Goal: Transaction & Acquisition: Book appointment/travel/reservation

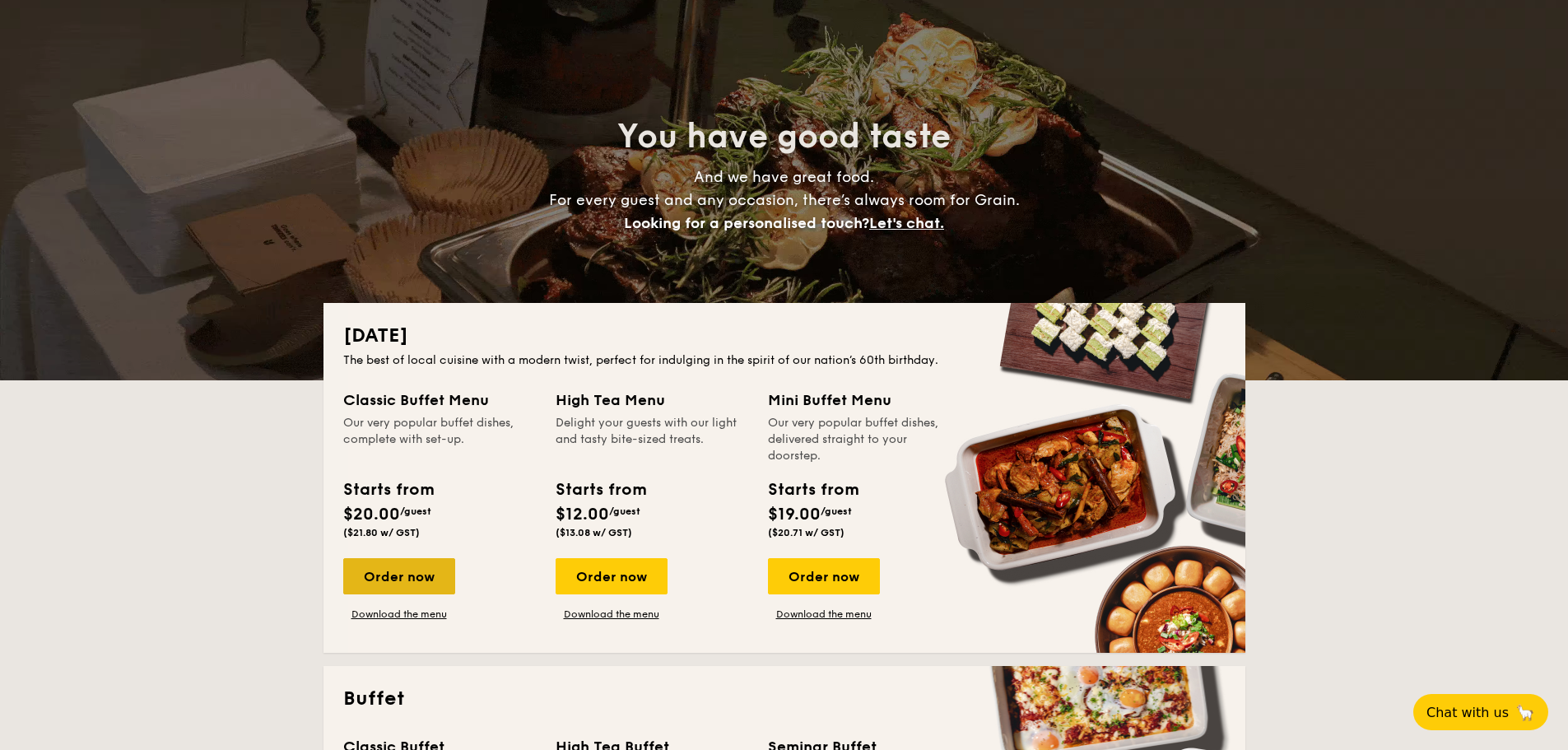
scroll to position [82, 0]
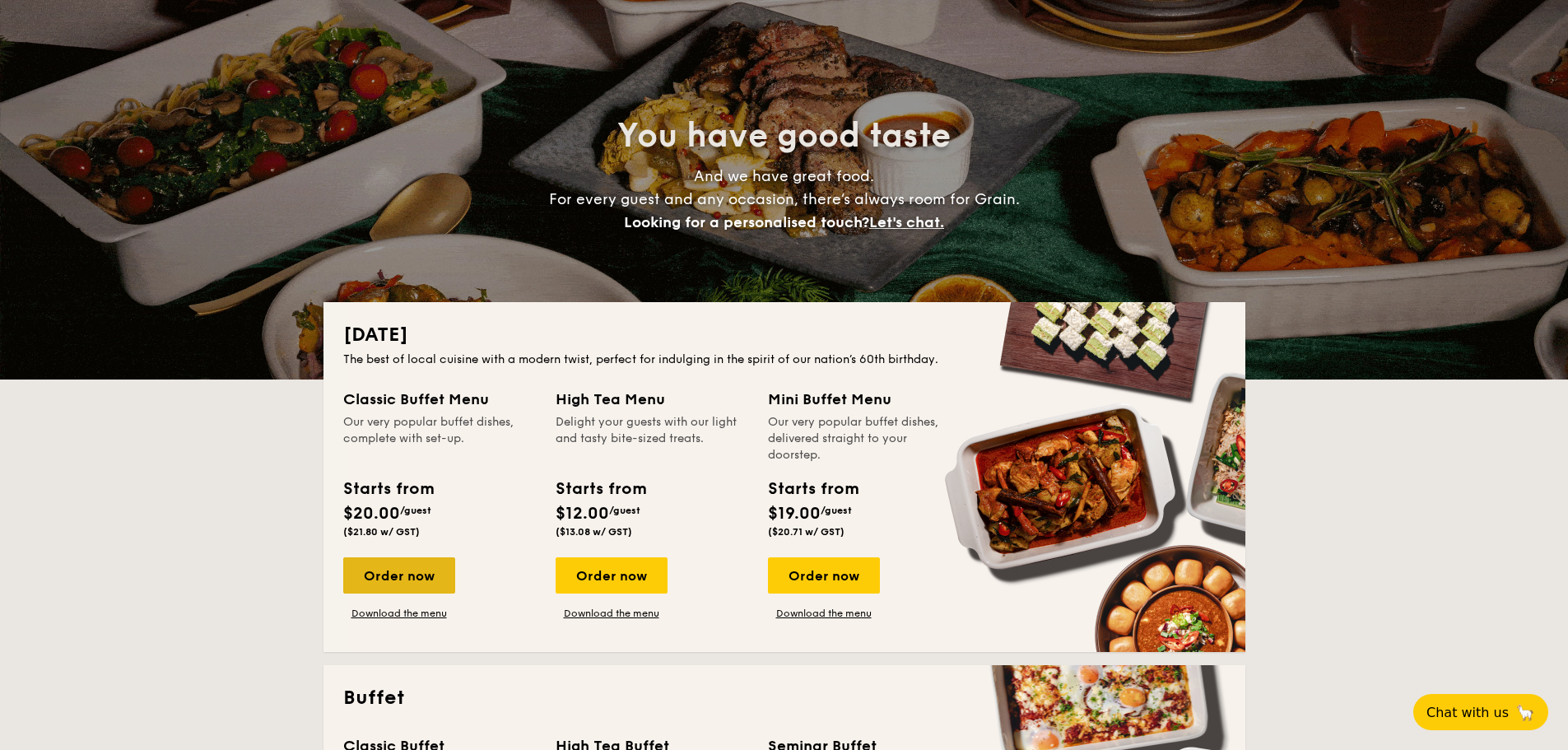
click at [347, 576] on div "Order now" at bounding box center [399, 575] width 112 height 36
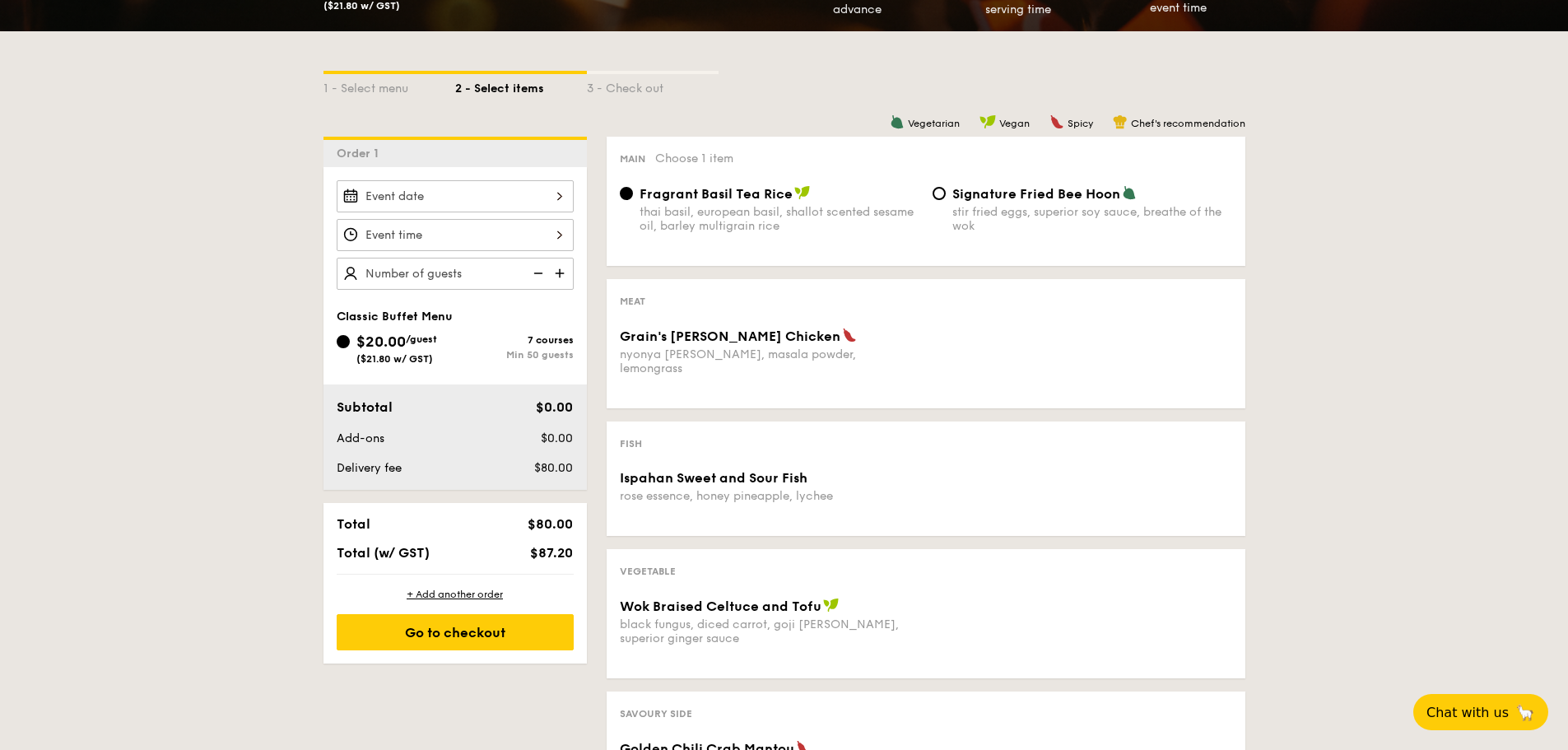
scroll to position [329, 0]
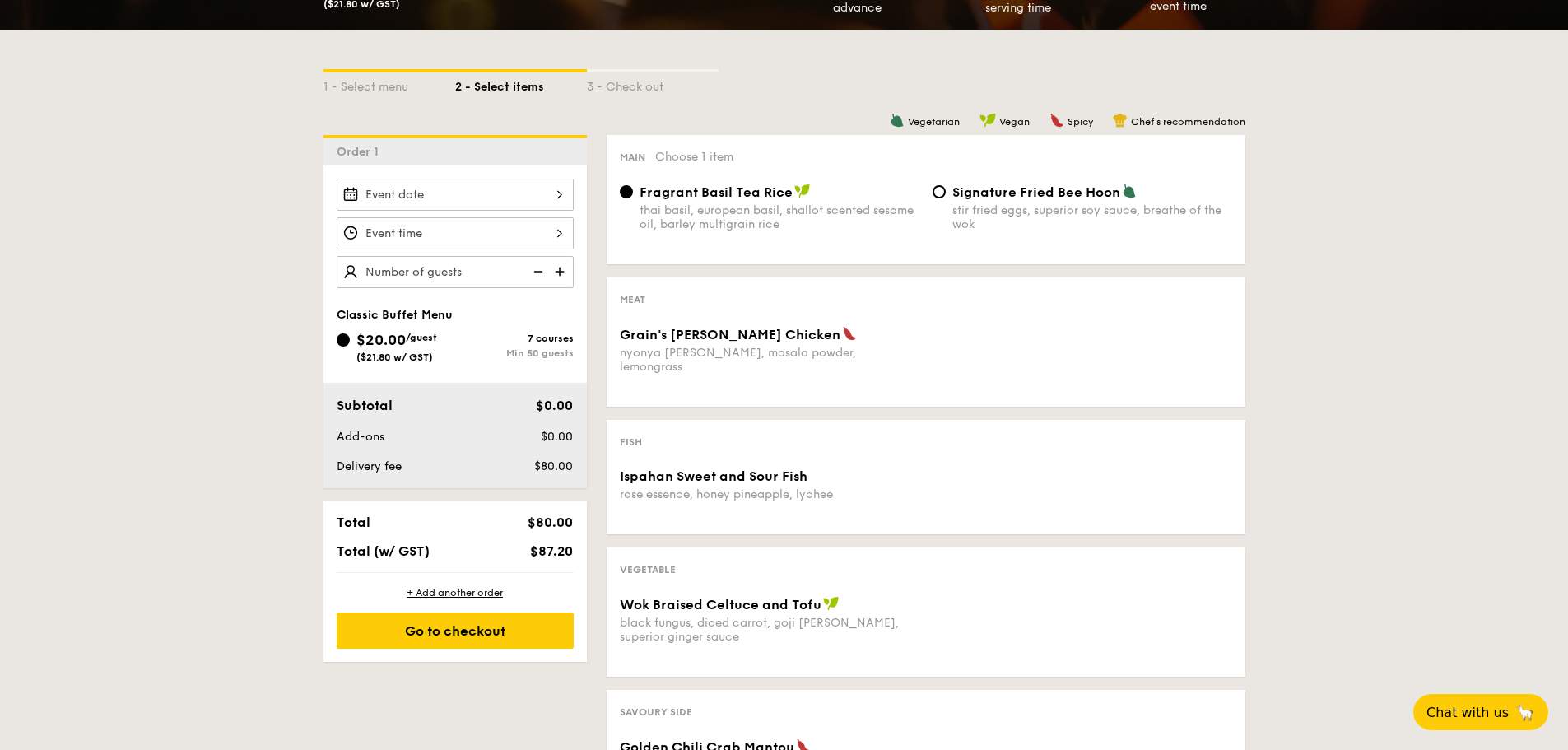
click at [664, 358] on div "nyonya [PERSON_NAME], masala powder, lemongrass" at bounding box center [769, 360] width 300 height 28
click at [729, 335] on span "Grain's [PERSON_NAME] Chicken" at bounding box center [730, 334] width 220 height 16
click at [458, 195] on div at bounding box center [455, 195] width 237 height 32
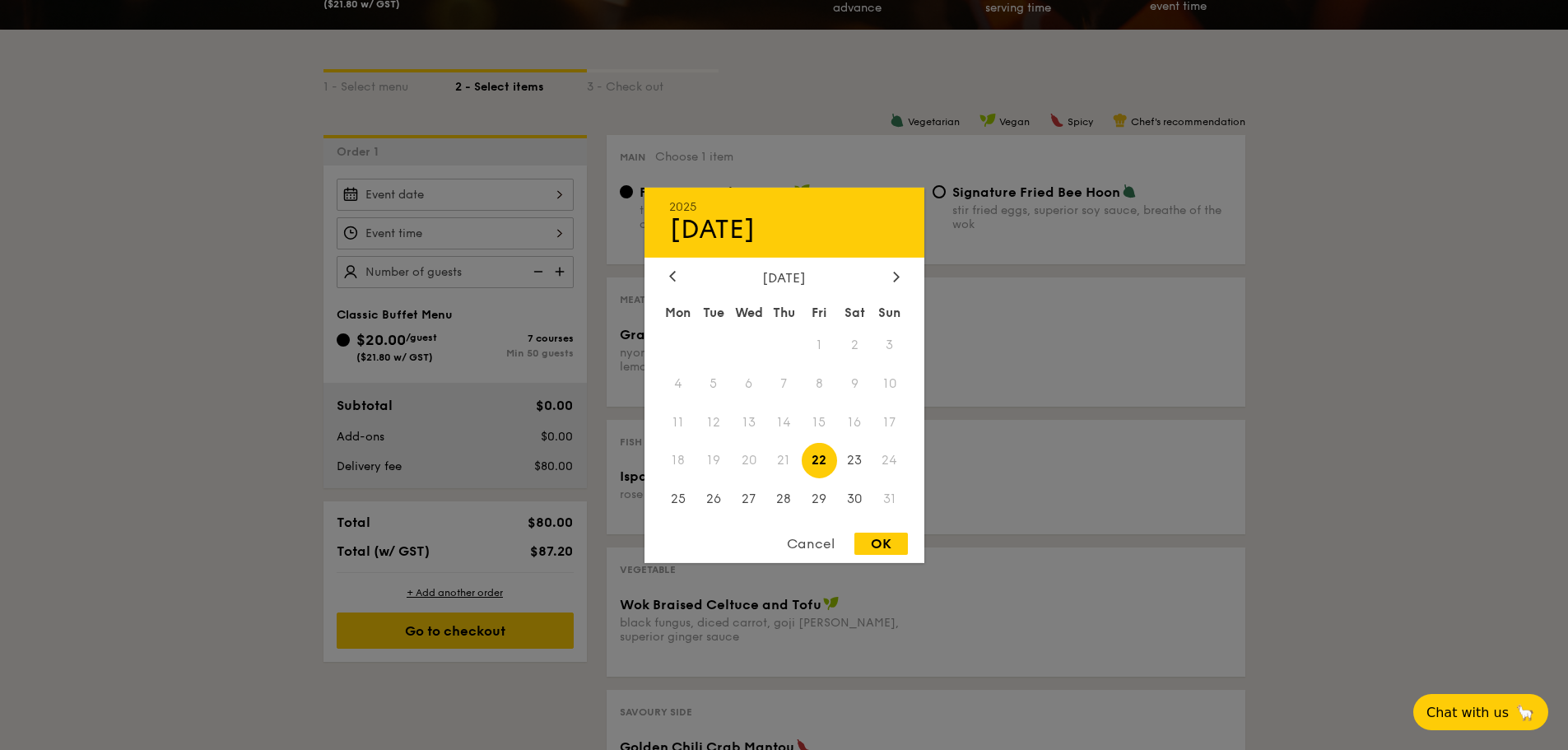
click at [884, 277] on div "[DATE]" at bounding box center [784, 276] width 230 height 16
click at [888, 276] on div "[DATE]" at bounding box center [784, 276] width 230 height 16
click at [890, 275] on div at bounding box center [897, 276] width 15 height 16
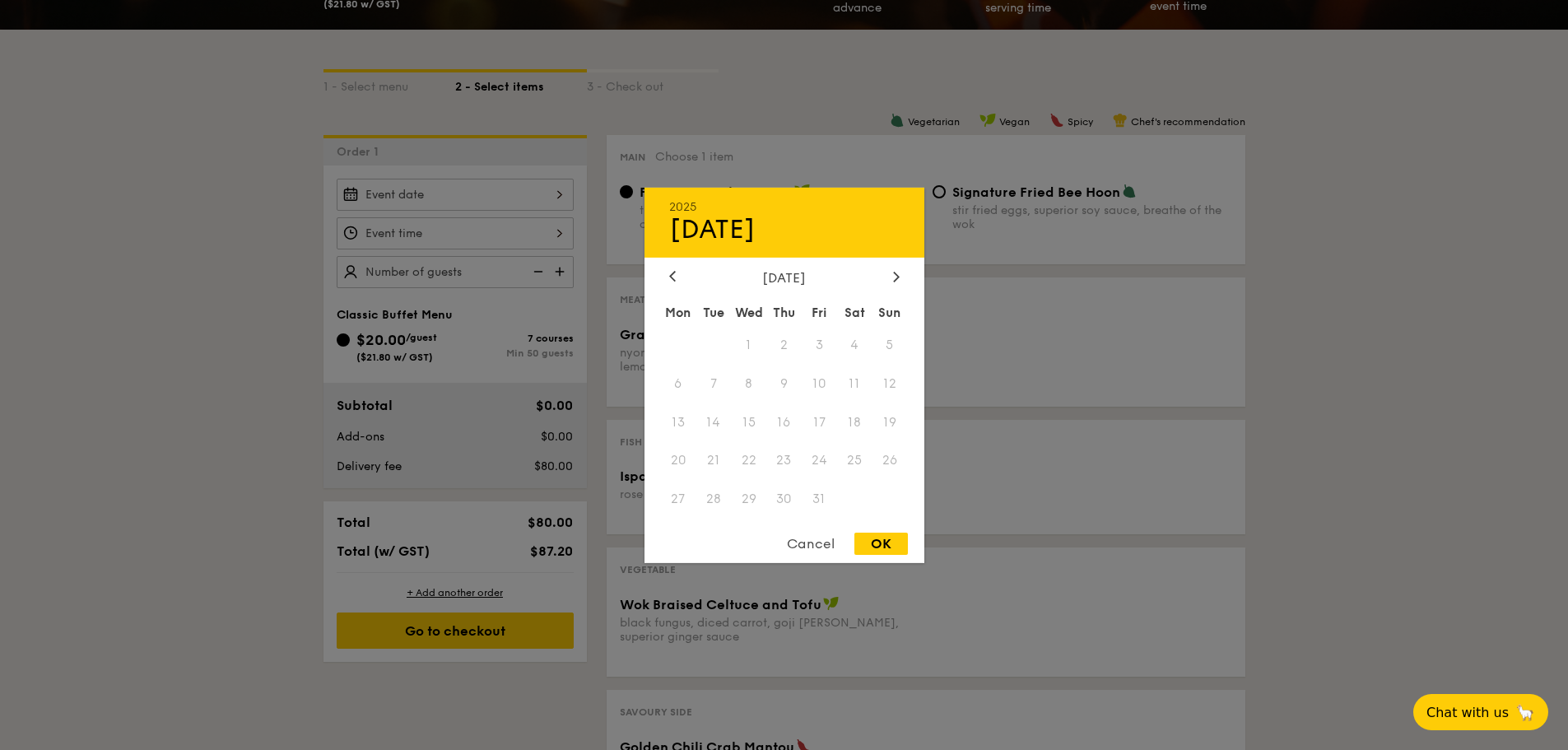
click at [849, 388] on span "11" at bounding box center [854, 383] width 35 height 35
click at [858, 378] on span "11" at bounding box center [854, 383] width 35 height 35
click at [857, 383] on span "11" at bounding box center [854, 383] width 35 height 35
click at [897, 271] on icon at bounding box center [896, 276] width 7 height 11
click at [848, 425] on span "15" at bounding box center [854, 422] width 35 height 35
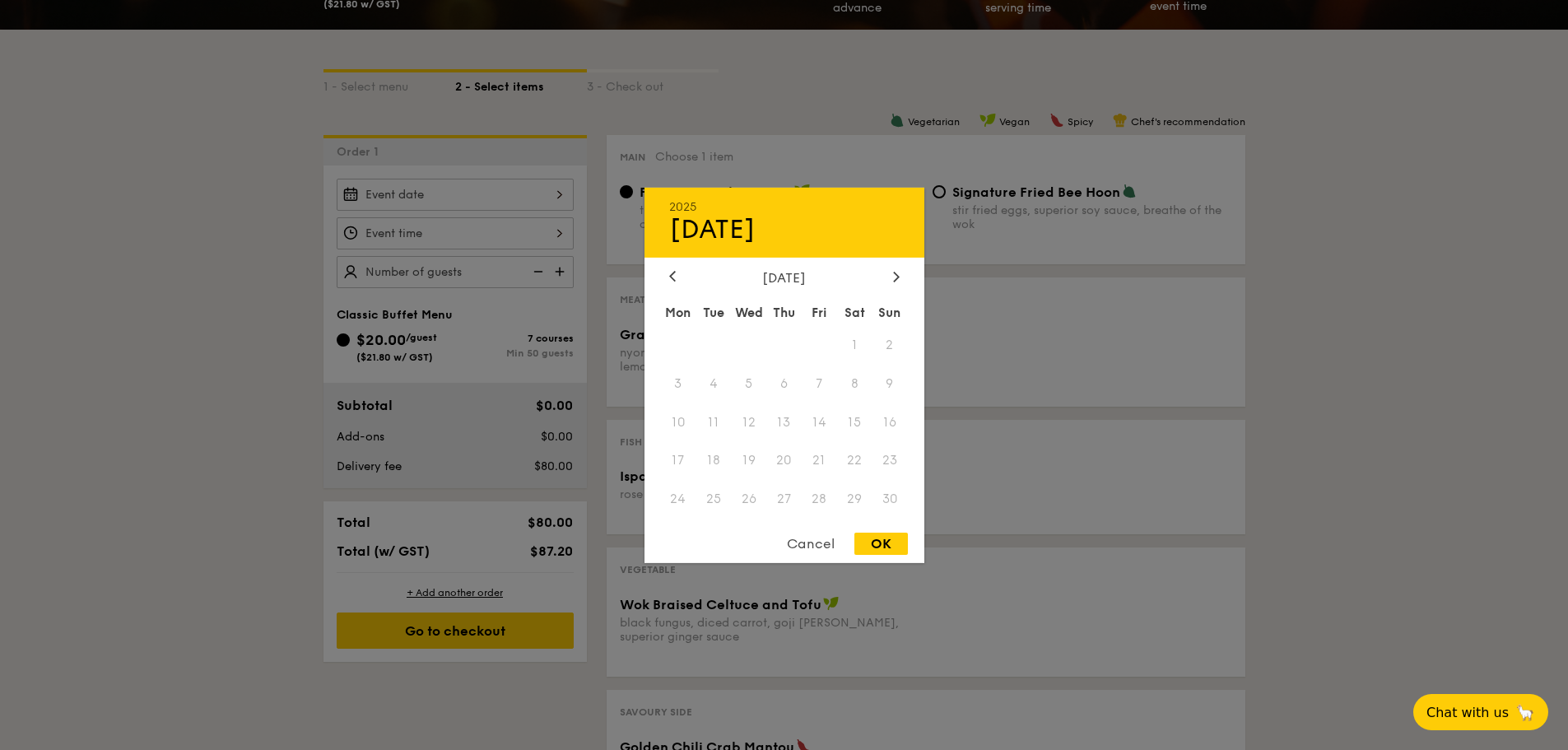
click at [669, 286] on div "[DATE] Mon Tue Wed Thu Fri Sat Sun 1 2 3 4 5 6 7 8 9 10 11 12 13 14 15 16 17 18…" at bounding box center [784, 394] width 280 height 251
click at [665, 267] on div "2025 Aug [DATE] Tue Wed Thu Fri Sat Sun 1 2 3 4 5 6 7 8 9 10 11 12 13 14 15 16 …" at bounding box center [784, 374] width 280 height 375
click at [675, 275] on div at bounding box center [672, 276] width 15 height 16
click at [839, 406] on span "20" at bounding box center [854, 422] width 35 height 35
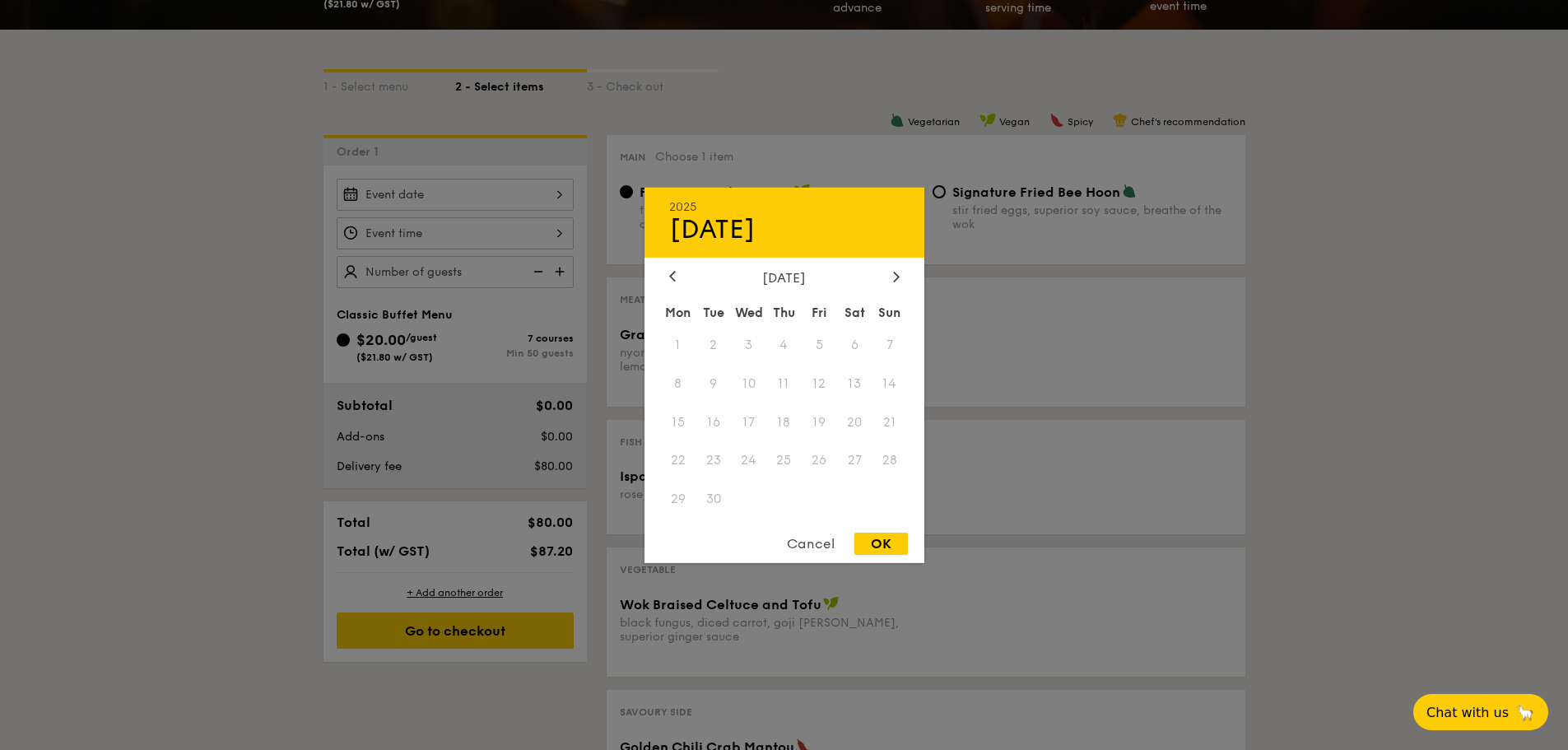
click at [685, 262] on div "2025 Aug [DATE] Tue Wed Thu Fri Sat Sun 1 2 3 4 5 6 7 8 9 10 11 12 13 14 15 16 …" at bounding box center [784, 374] width 280 height 375
click at [680, 275] on div "[DATE]" at bounding box center [784, 276] width 230 height 16
click at [676, 276] on div at bounding box center [672, 276] width 15 height 16
click at [811, 548] on div "Cancel" at bounding box center [811, 544] width 81 height 23
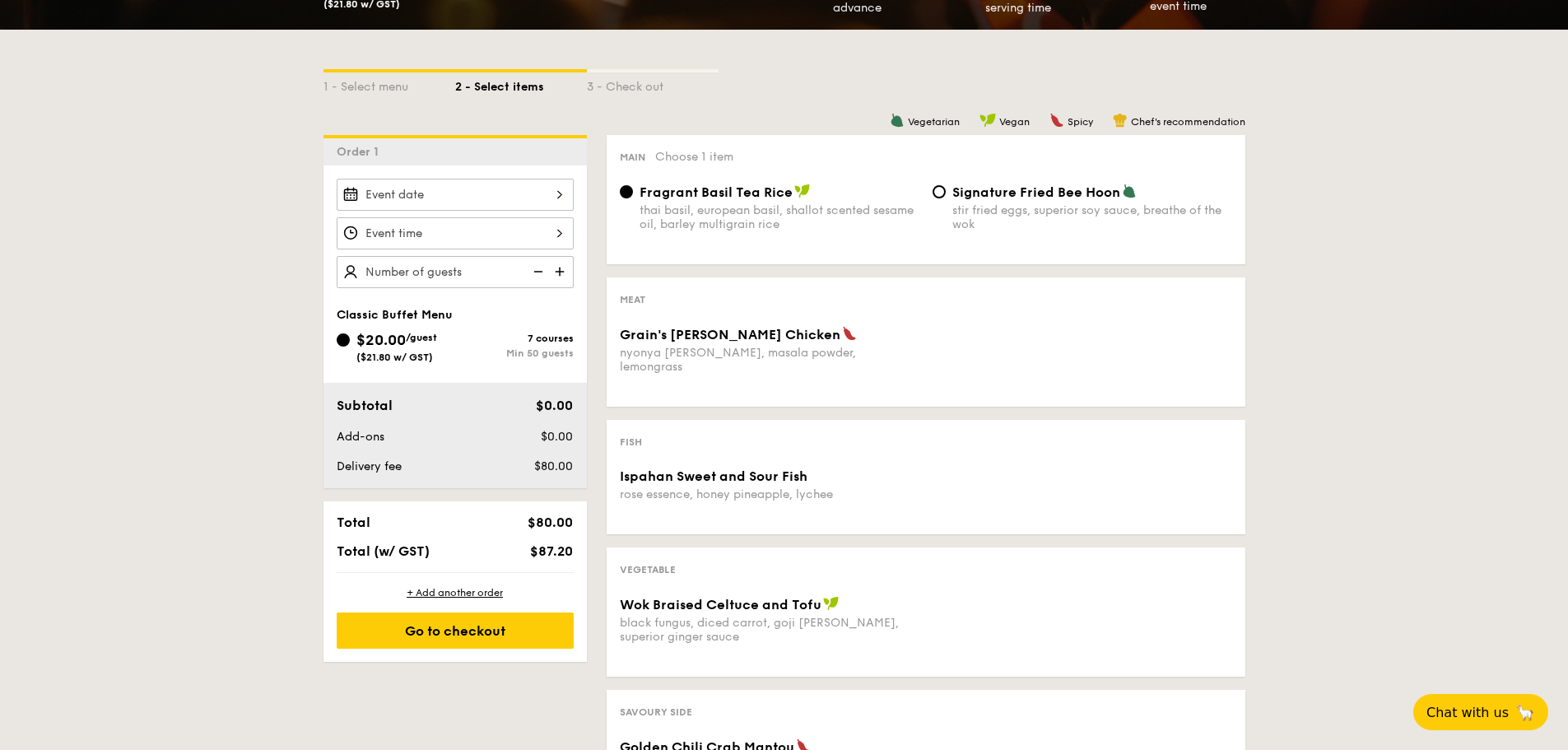
click at [545, 282] on img at bounding box center [537, 271] width 25 height 31
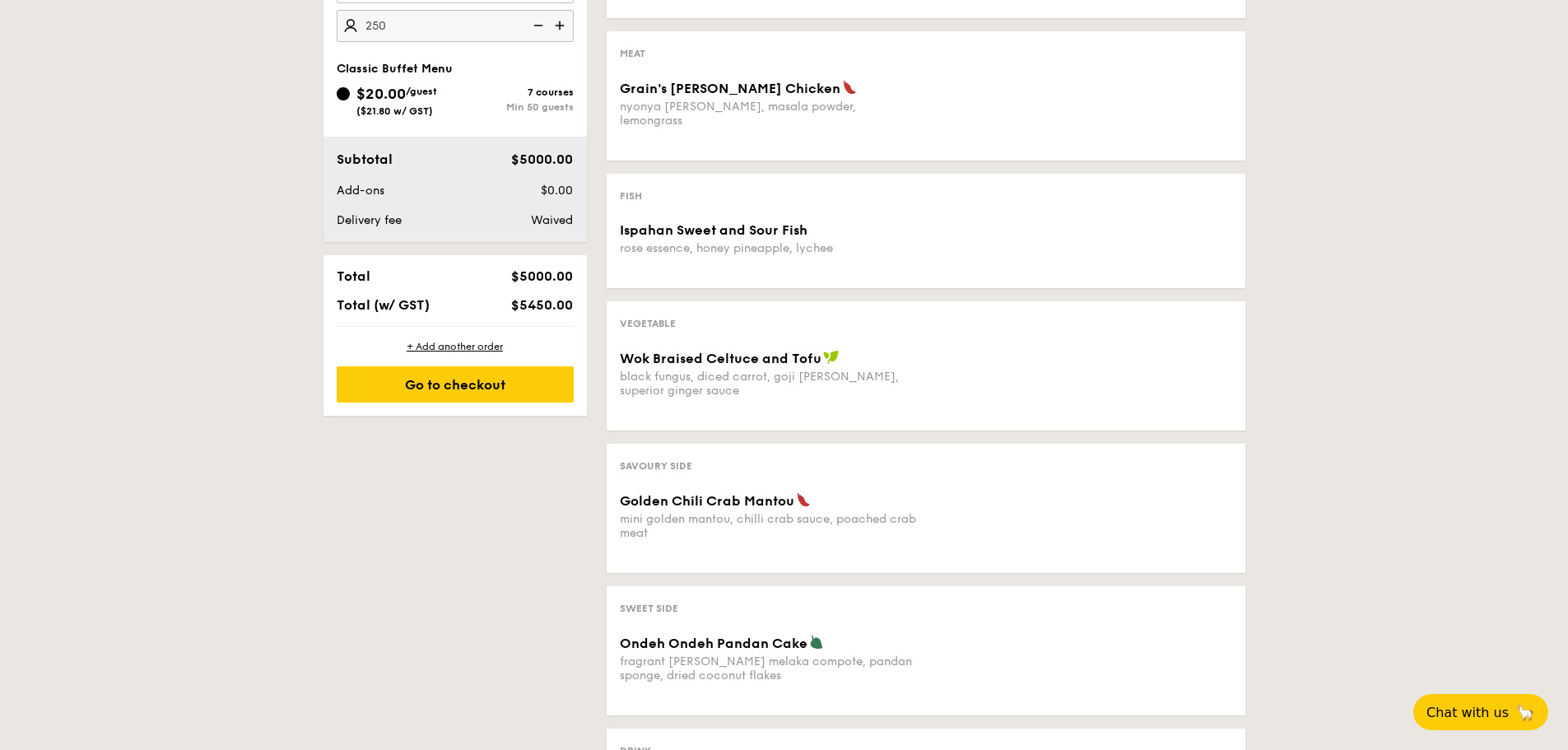
type input "250 guests"
click at [685, 91] on span "Grain's [PERSON_NAME] Chicken" at bounding box center [730, 88] width 220 height 16
click at [691, 241] on div "rose essence, honey pineapple, lychee" at bounding box center [769, 247] width 300 height 14
click at [838, 419] on div "Vegetarian Vegan Spicy Chef's recommendation Main Choose 1 item Fragrant Basil …" at bounding box center [916, 372] width 659 height 968
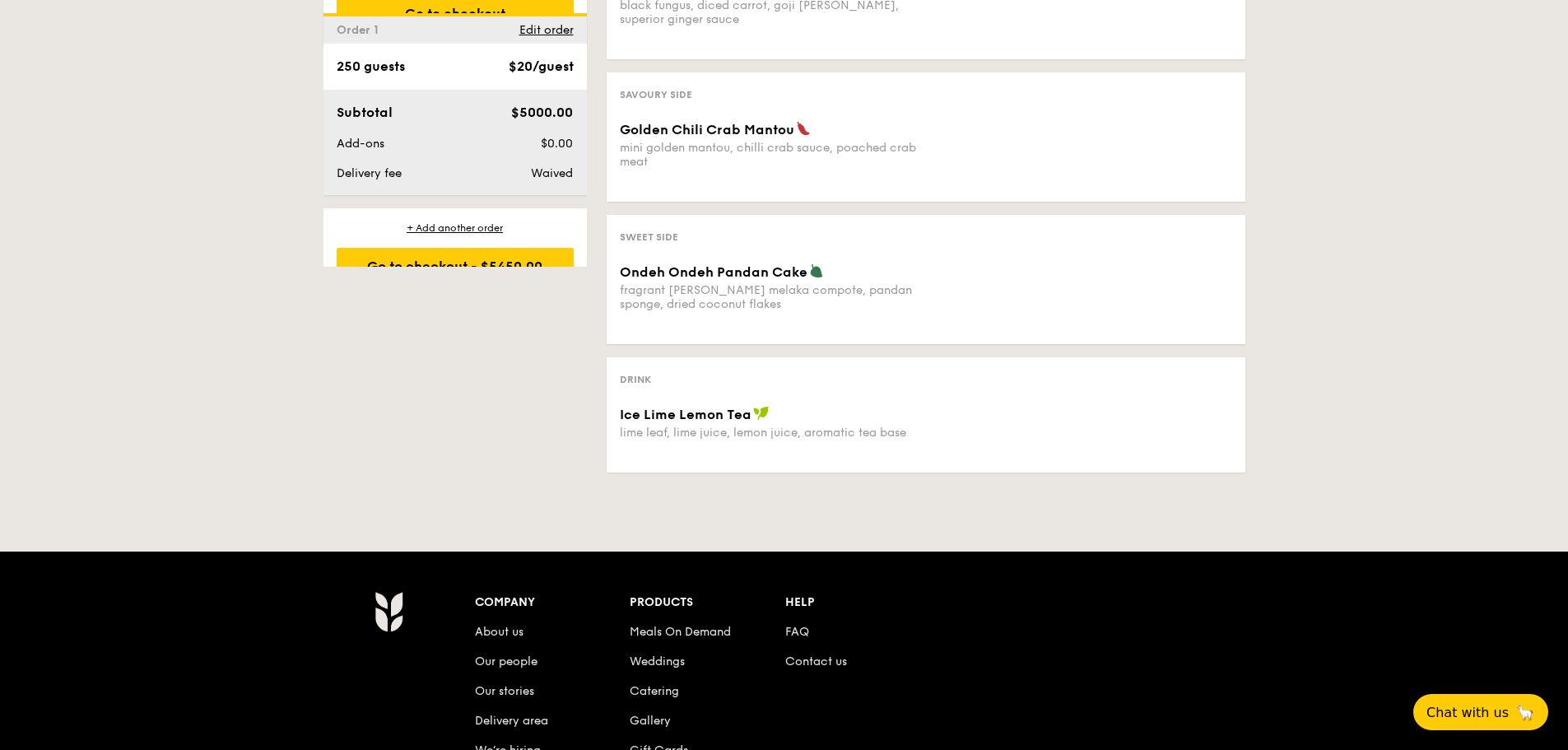
scroll to position [616, 0]
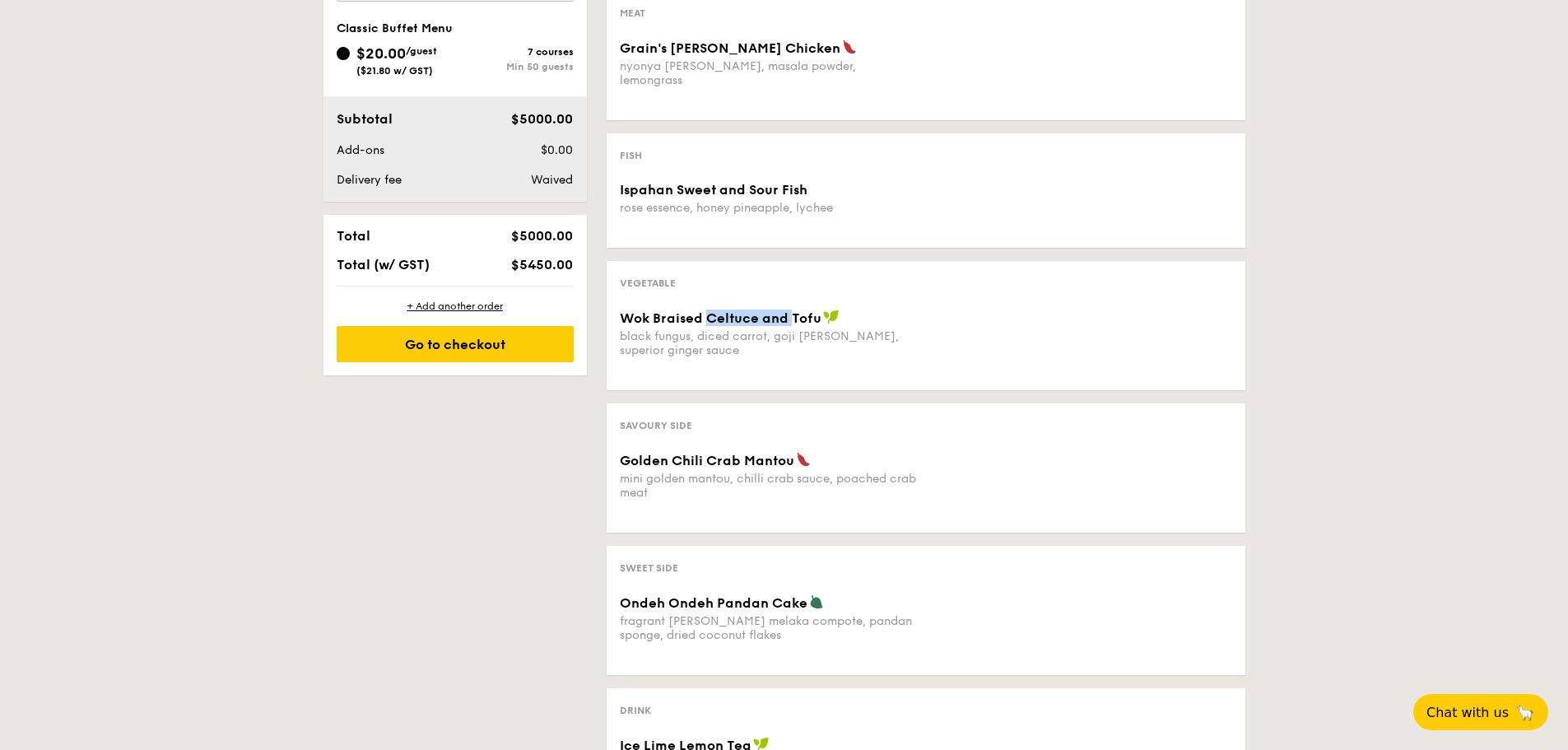
drag, startPoint x: 709, startPoint y: 300, endPoint x: 831, endPoint y: 303, distance: 122.0
click at [831, 310] on div "Wok Braised Celtuce and Tofu" at bounding box center [769, 318] width 300 height 17
click at [831, 310] on img at bounding box center [832, 317] width 17 height 15
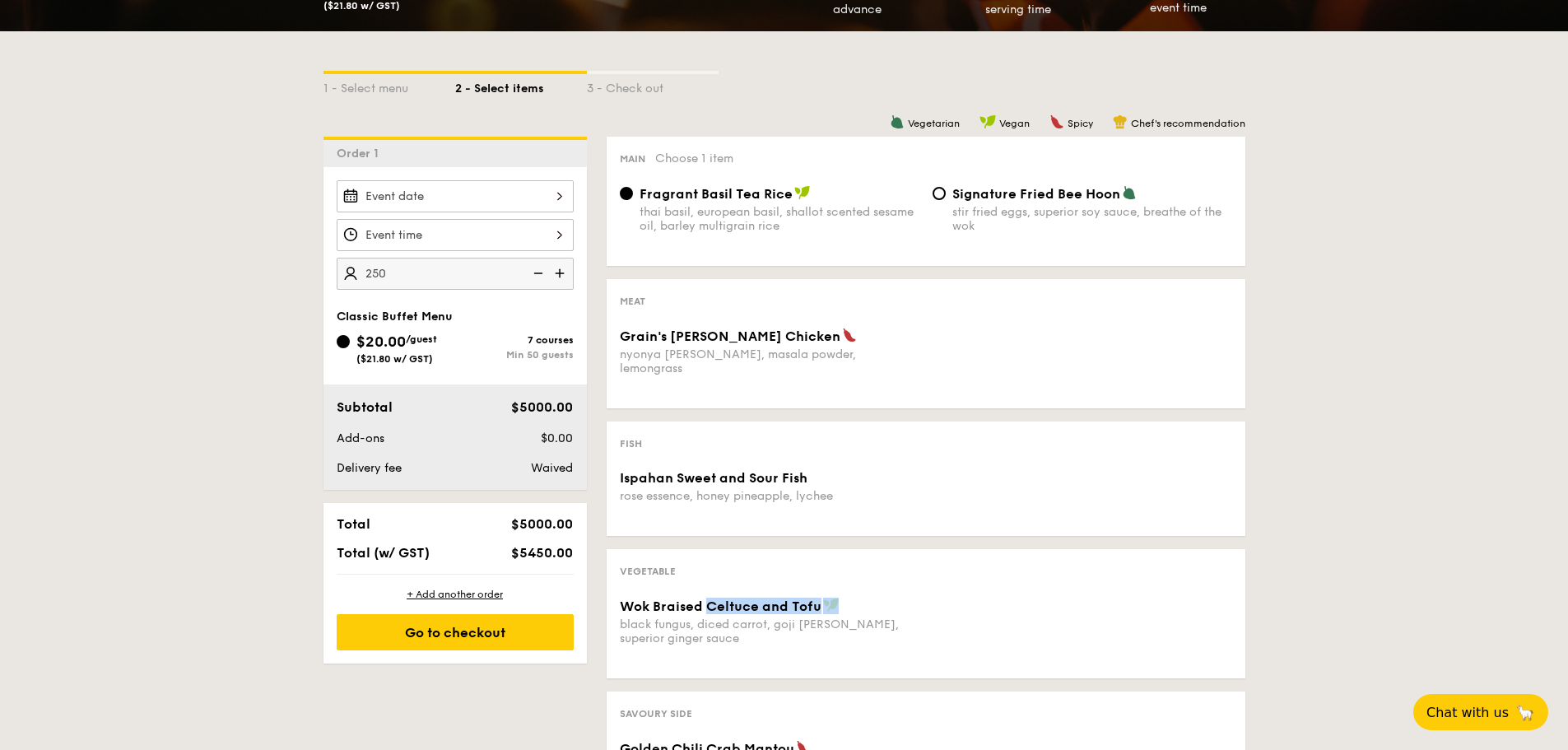
scroll to position [328, 0]
click at [407, 315] on span "Classic Buffet Menu" at bounding box center [394, 316] width 116 height 14
click at [427, 354] on span "($21.80 w/ GST)" at bounding box center [395, 358] width 77 height 12
click at [350, 347] on input "$20.00 /guest ($21.80 w/ GST) 7 courses Min 50 guests" at bounding box center [343, 341] width 13 height 13
click at [432, 432] on div "Add-ons" at bounding box center [404, 438] width 149 height 17
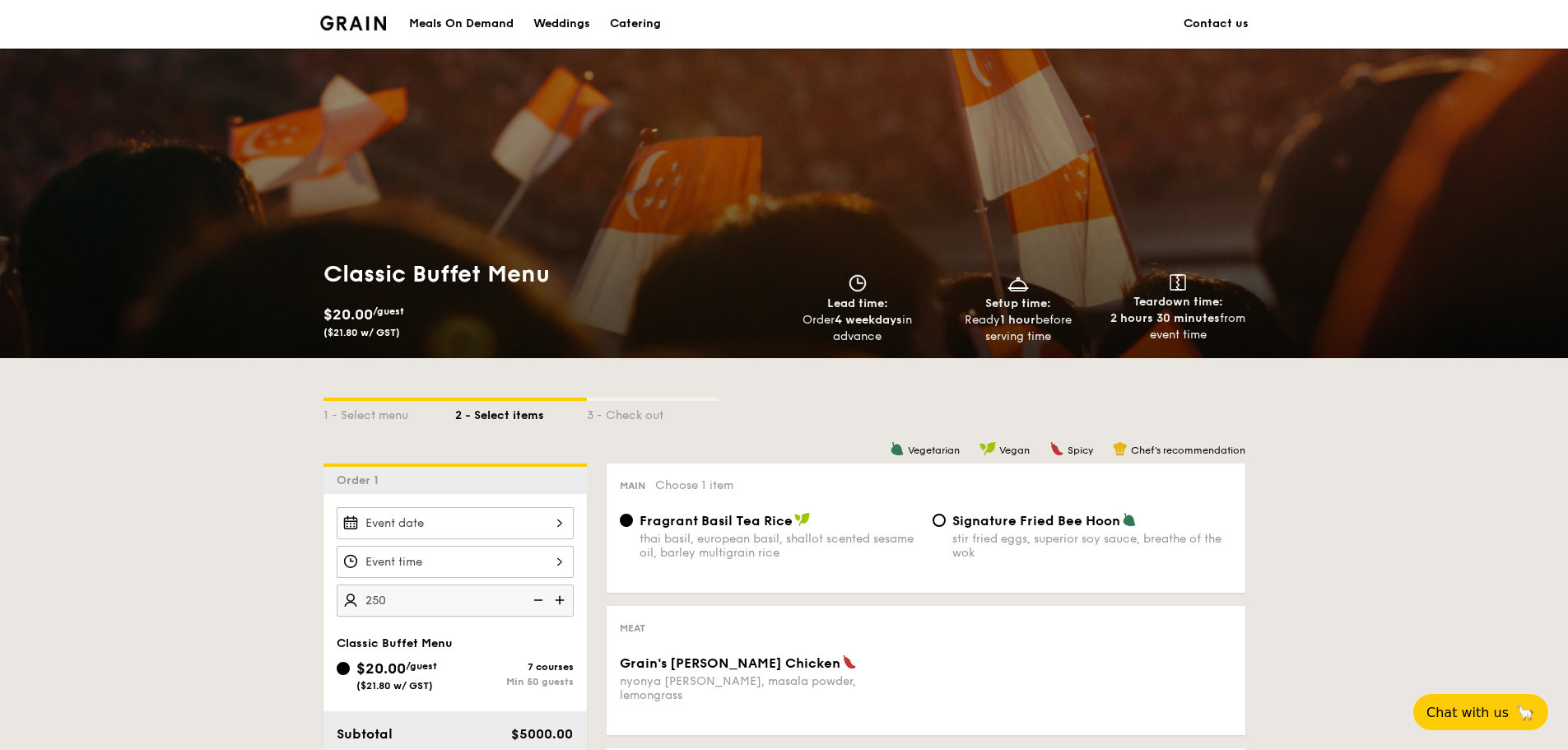
scroll to position [0, 0]
click at [645, 18] on div "Catering" at bounding box center [635, 24] width 51 height 49
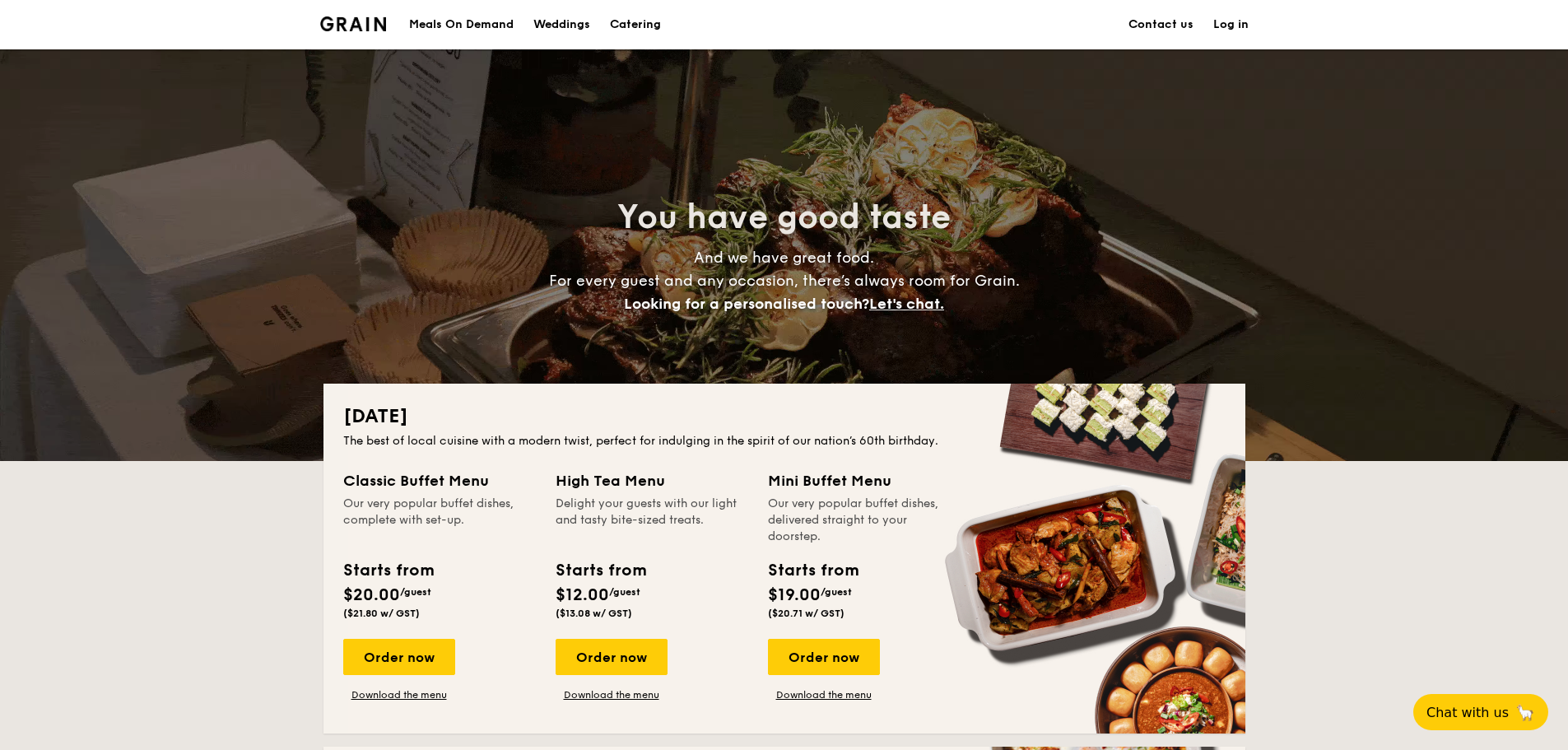
click at [381, 566] on div "Starts from" at bounding box center [387, 570] width 89 height 25
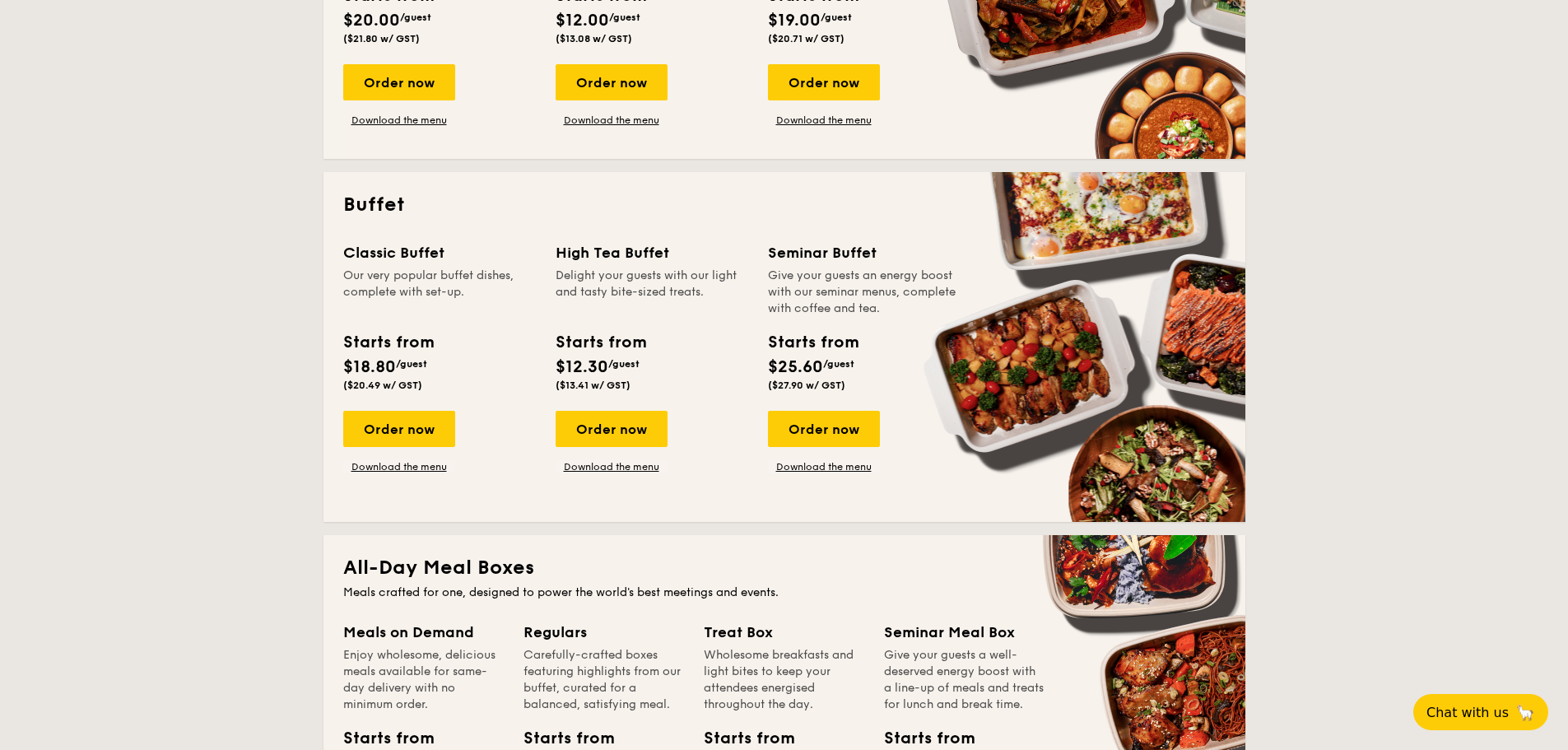
scroll to position [575, 0]
click at [413, 423] on div "Order now" at bounding box center [399, 428] width 112 height 36
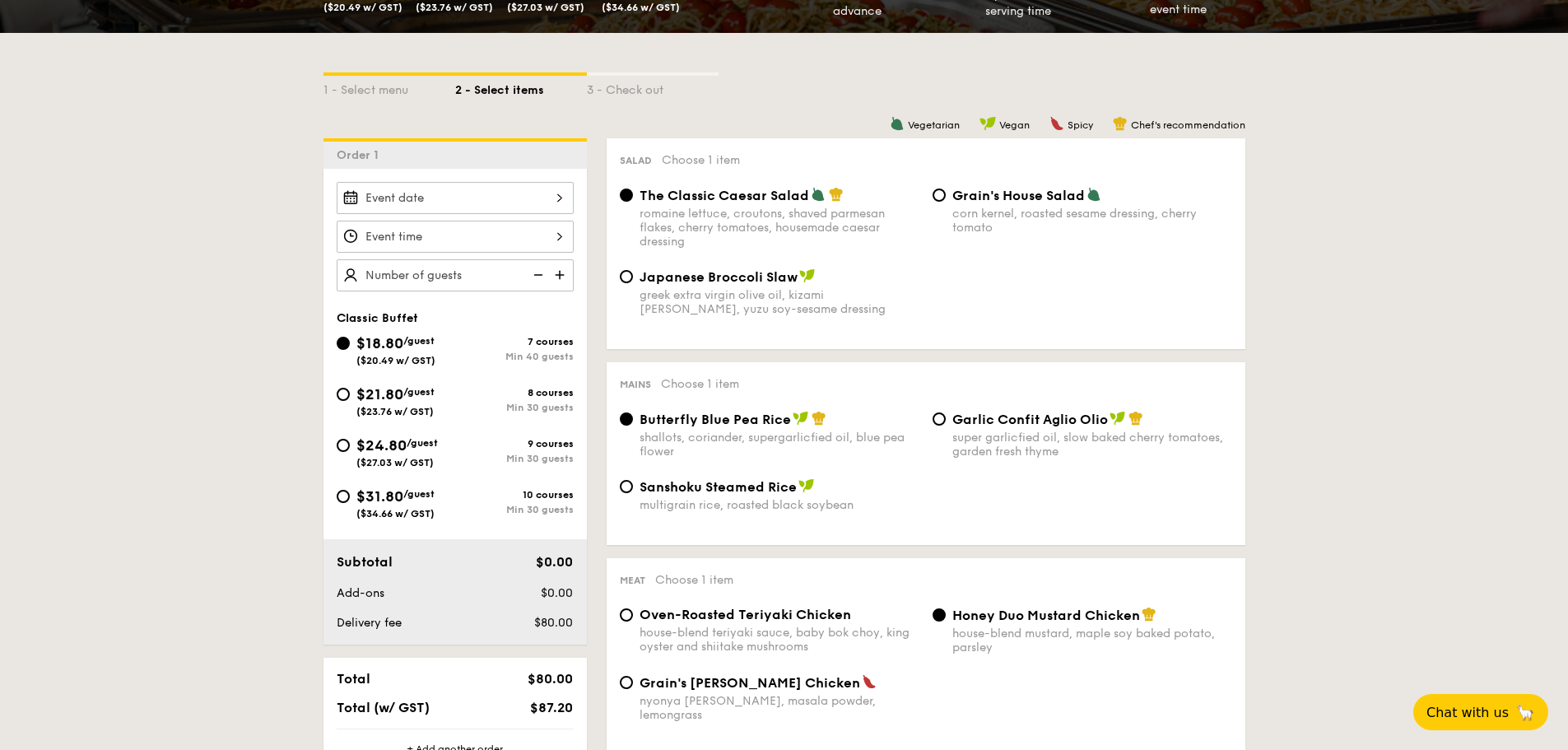
scroll to position [328, 0]
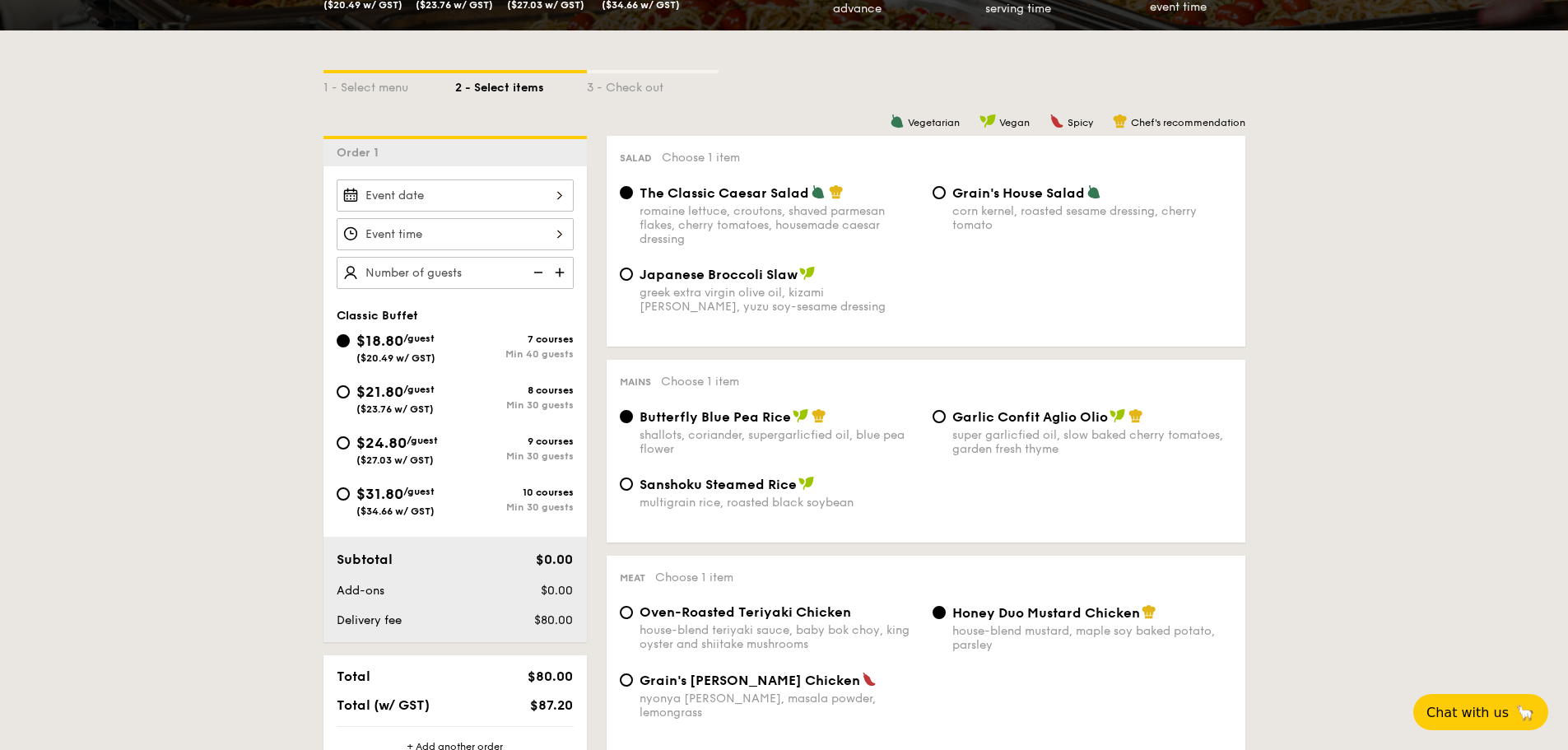
click at [503, 200] on div at bounding box center [455, 195] width 237 height 32
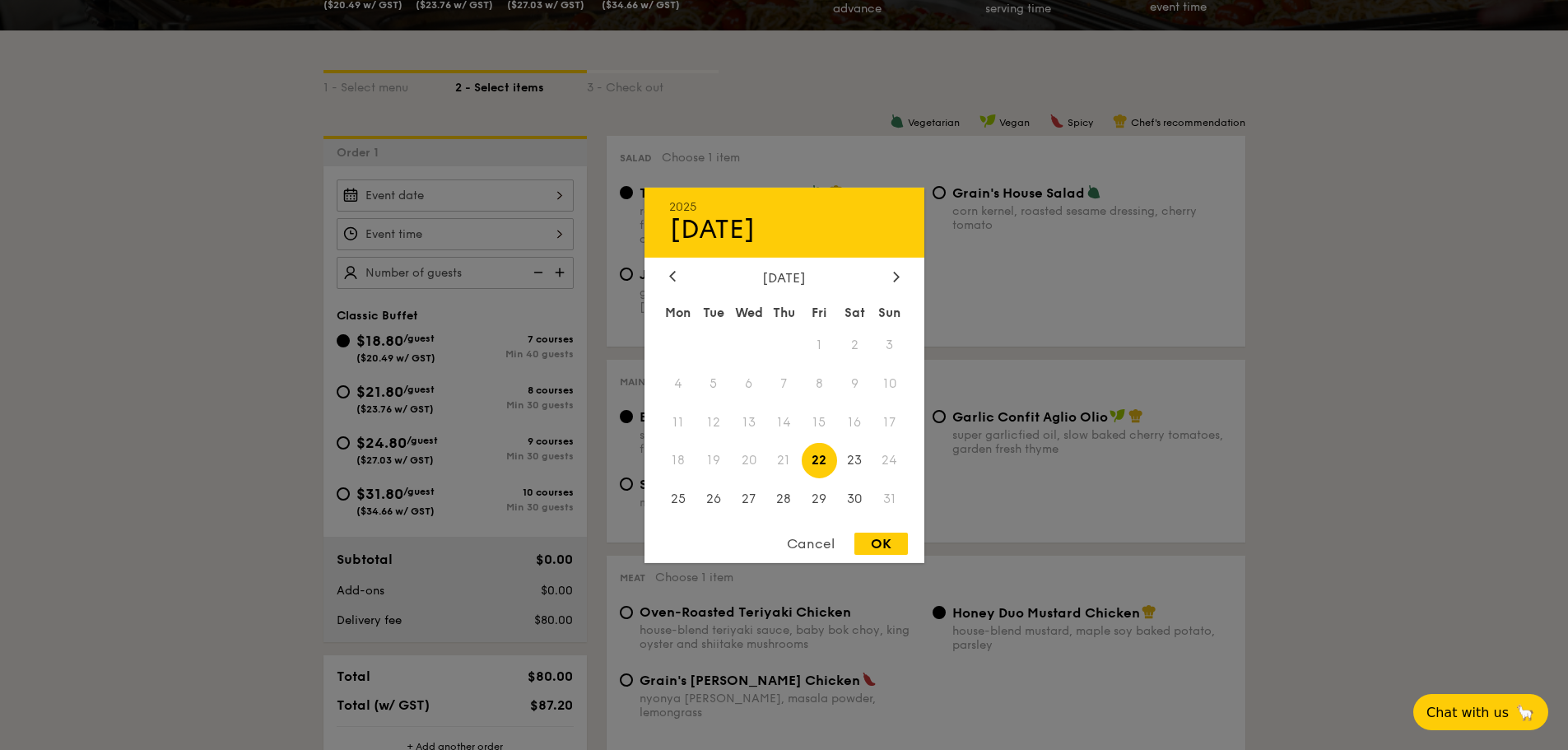
click at [904, 277] on div "[DATE]" at bounding box center [784, 276] width 280 height 16
click at [898, 279] on icon at bounding box center [896, 276] width 7 height 11
click at [895, 275] on icon at bounding box center [896, 276] width 7 height 11
click at [706, 422] on span "11" at bounding box center [713, 422] width 35 height 35
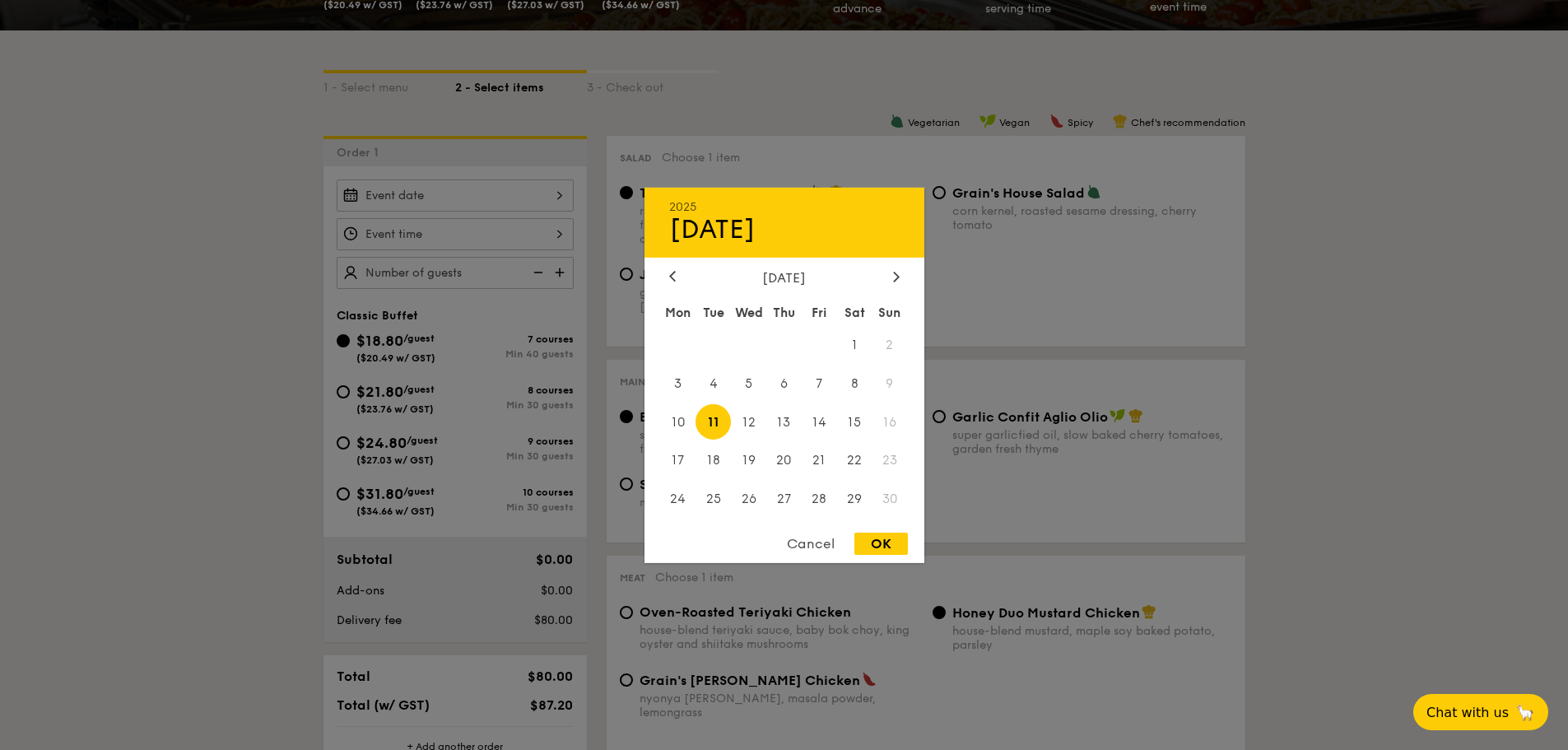
click at [886, 556] on div "Cancel OK" at bounding box center [784, 548] width 280 height 30
click at [878, 544] on div "OK" at bounding box center [881, 544] width 53 height 23
type input "[DATE]"
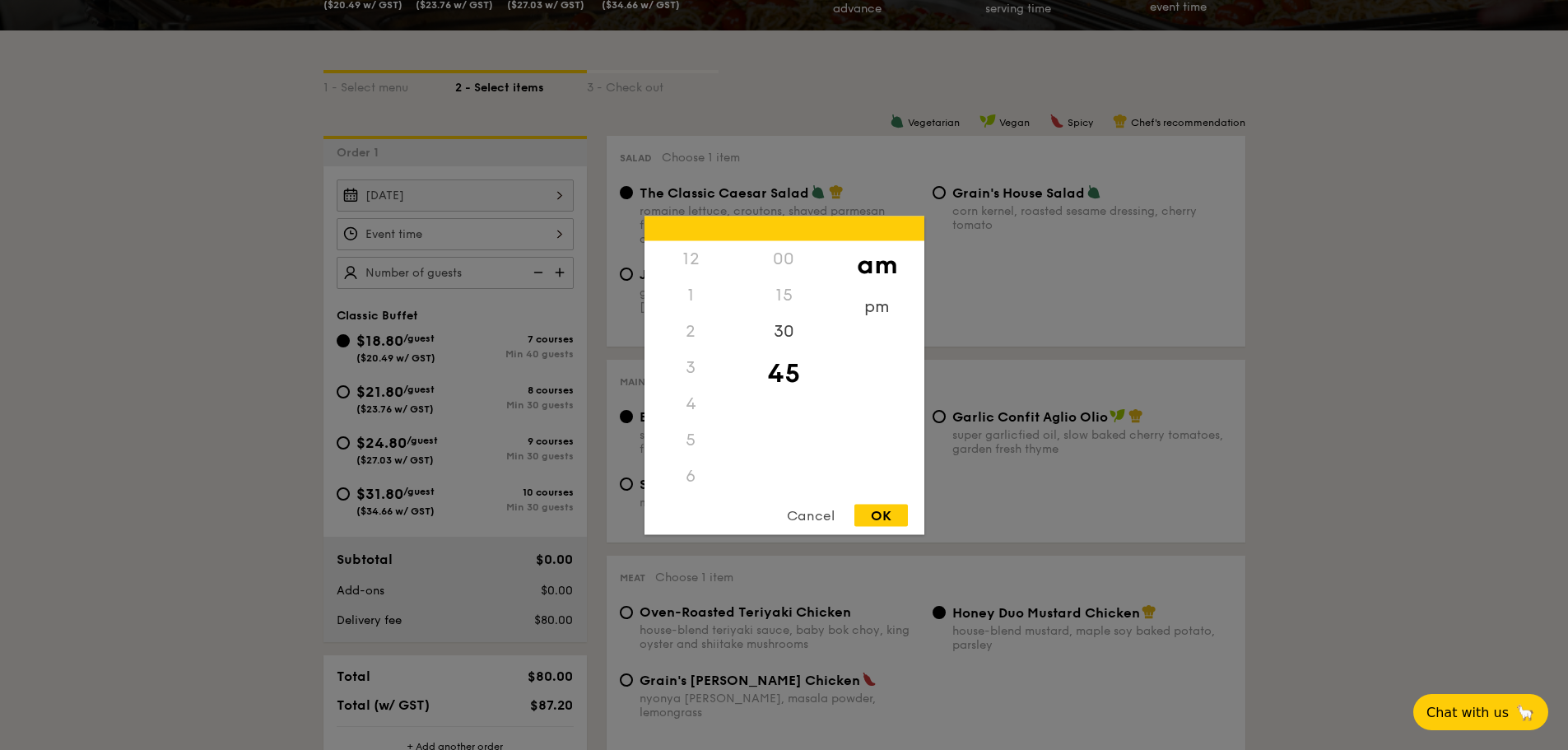
click at [535, 241] on div "12 1 2 3 4 5 6 7 8 9 10 11 00 15 30 45 am pm Cancel OK" at bounding box center [455, 234] width 237 height 32
drag, startPoint x: 682, startPoint y: 449, endPoint x: 692, endPoint y: 353, distance: 96.5
click at [692, 353] on div "12 1 2 3 4 5 6 7 8 9 10 11" at bounding box center [690, 366] width 93 height 251
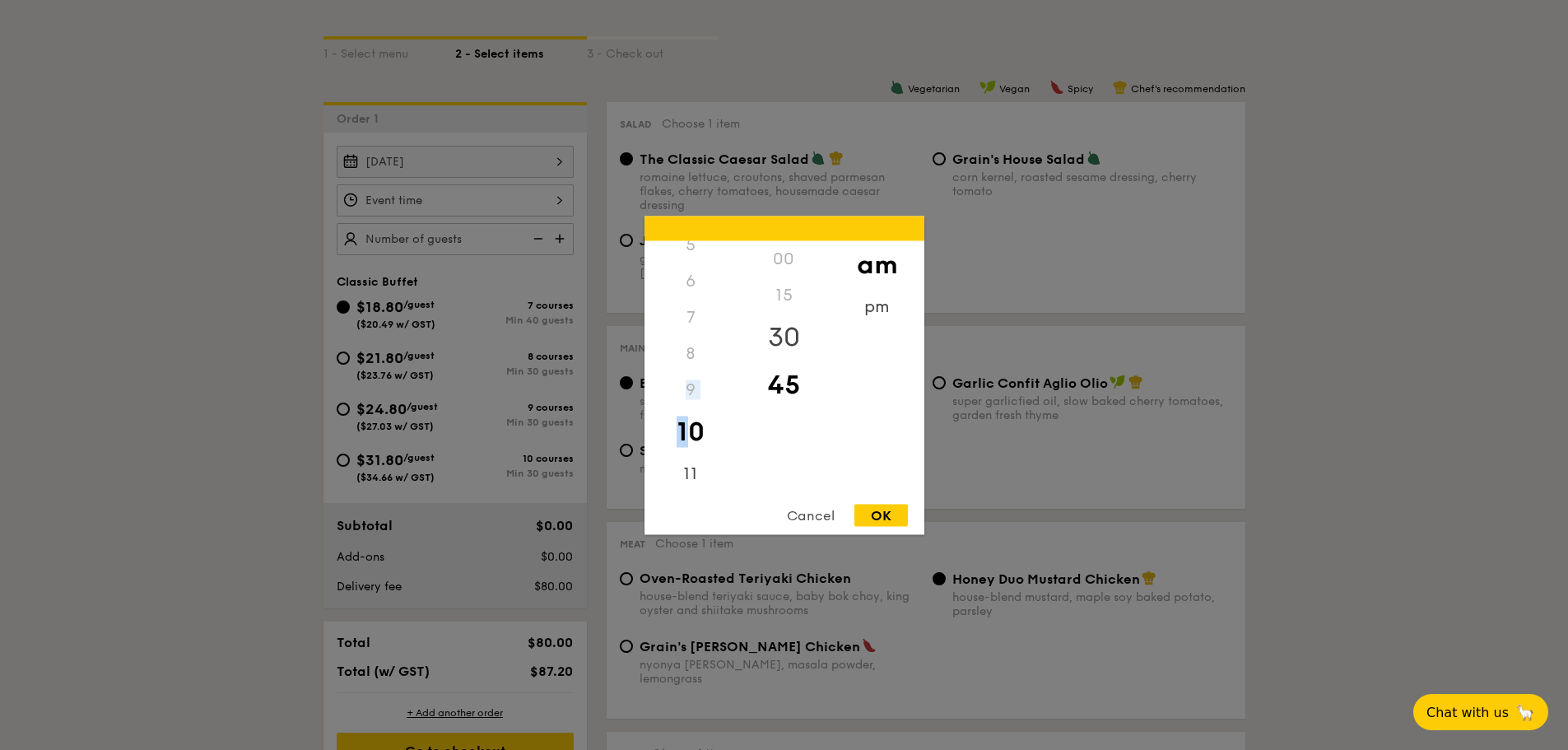
scroll to position [361, 0]
click at [771, 331] on div "30" at bounding box center [783, 337] width 93 height 48
click at [878, 309] on div "pm" at bounding box center [877, 312] width 93 height 48
click at [682, 443] on div "6" at bounding box center [690, 451] width 93 height 48
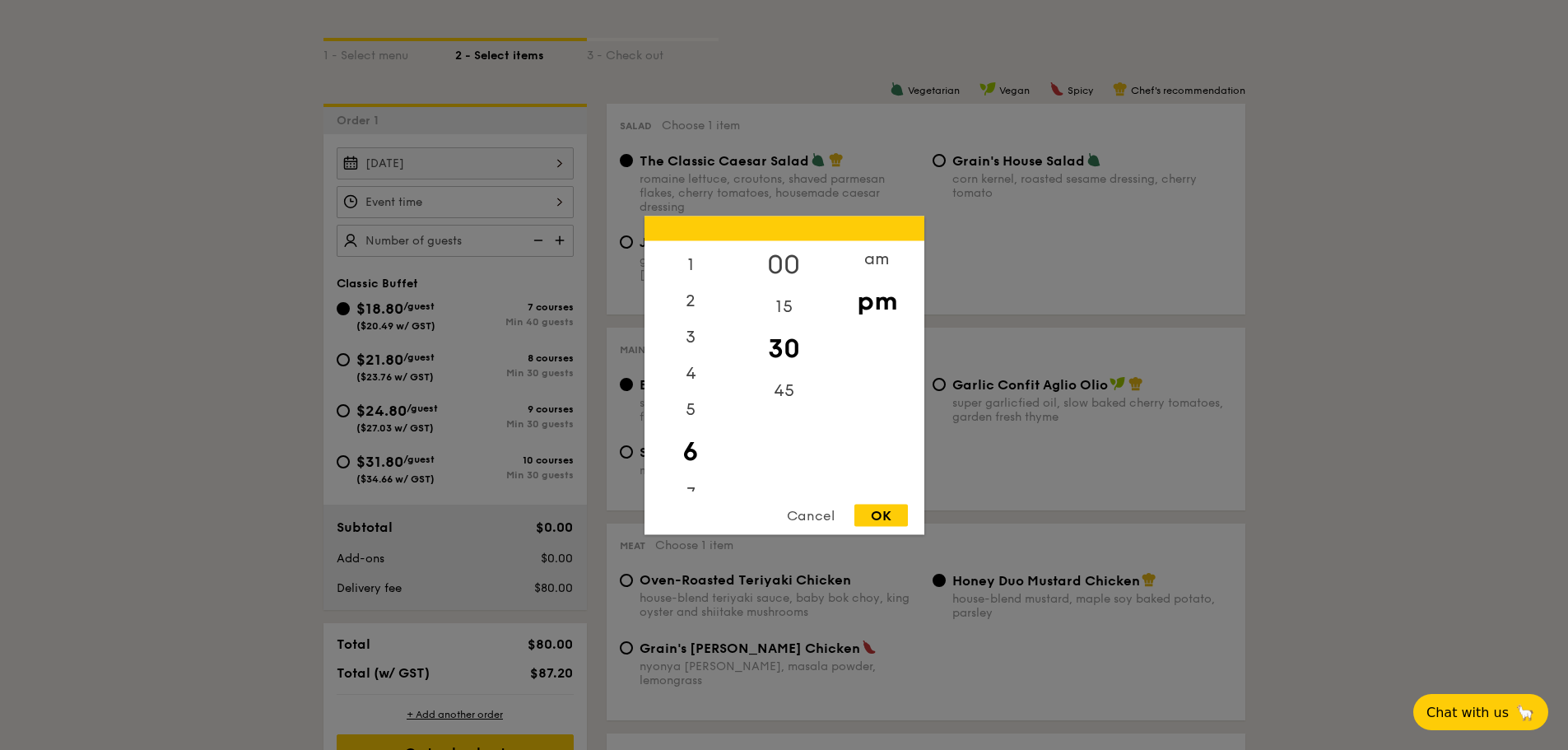
click at [782, 261] on div "00" at bounding box center [783, 264] width 93 height 48
click at [879, 521] on div "OK" at bounding box center [881, 514] width 53 height 23
type input "6:00PM"
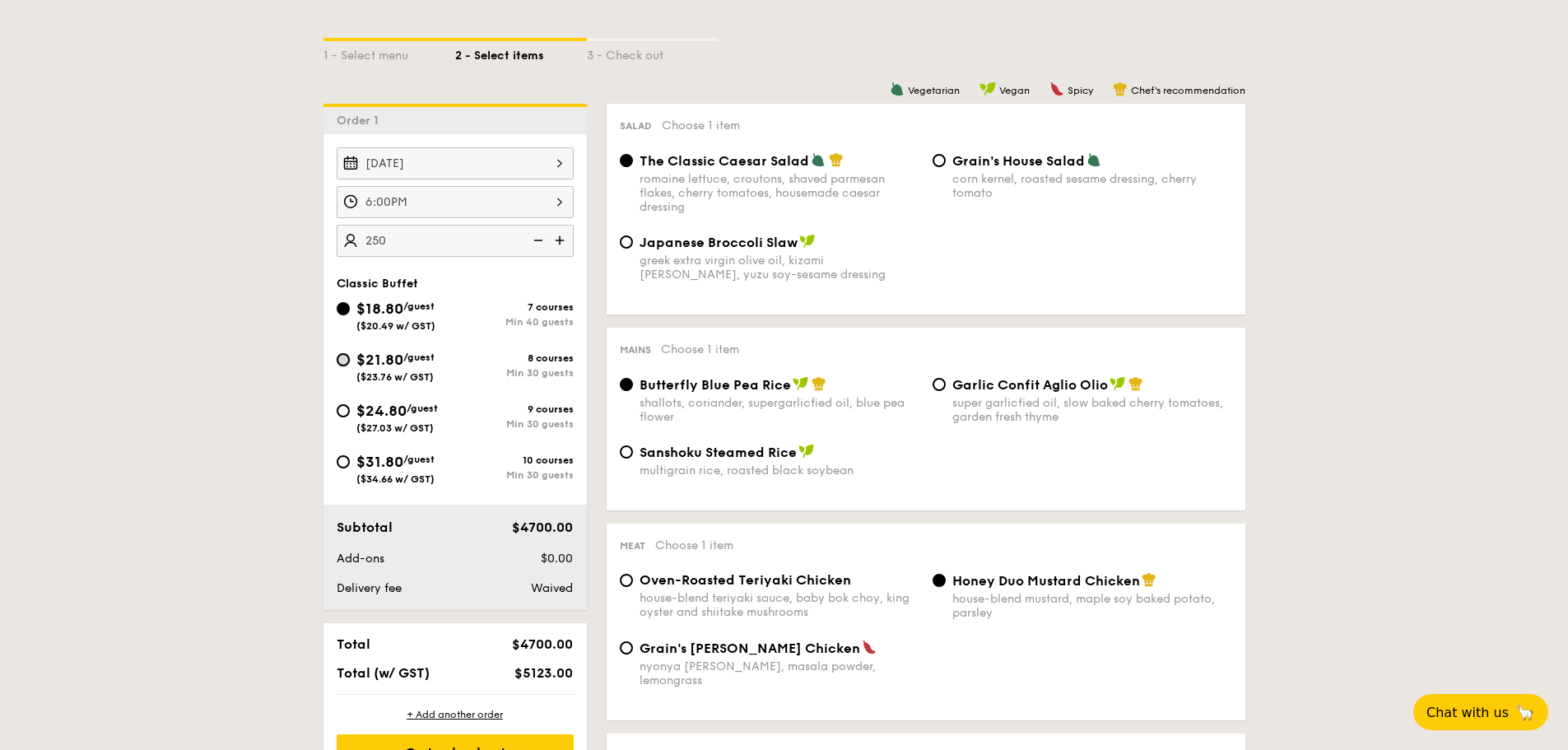
type input "250 guests"
click at [336, 362] on input "$21.80 /guest ($23.76 w/ GST) 8 courses Min 30 guests" at bounding box center [343, 360] width 13 height 13
radio input "true"
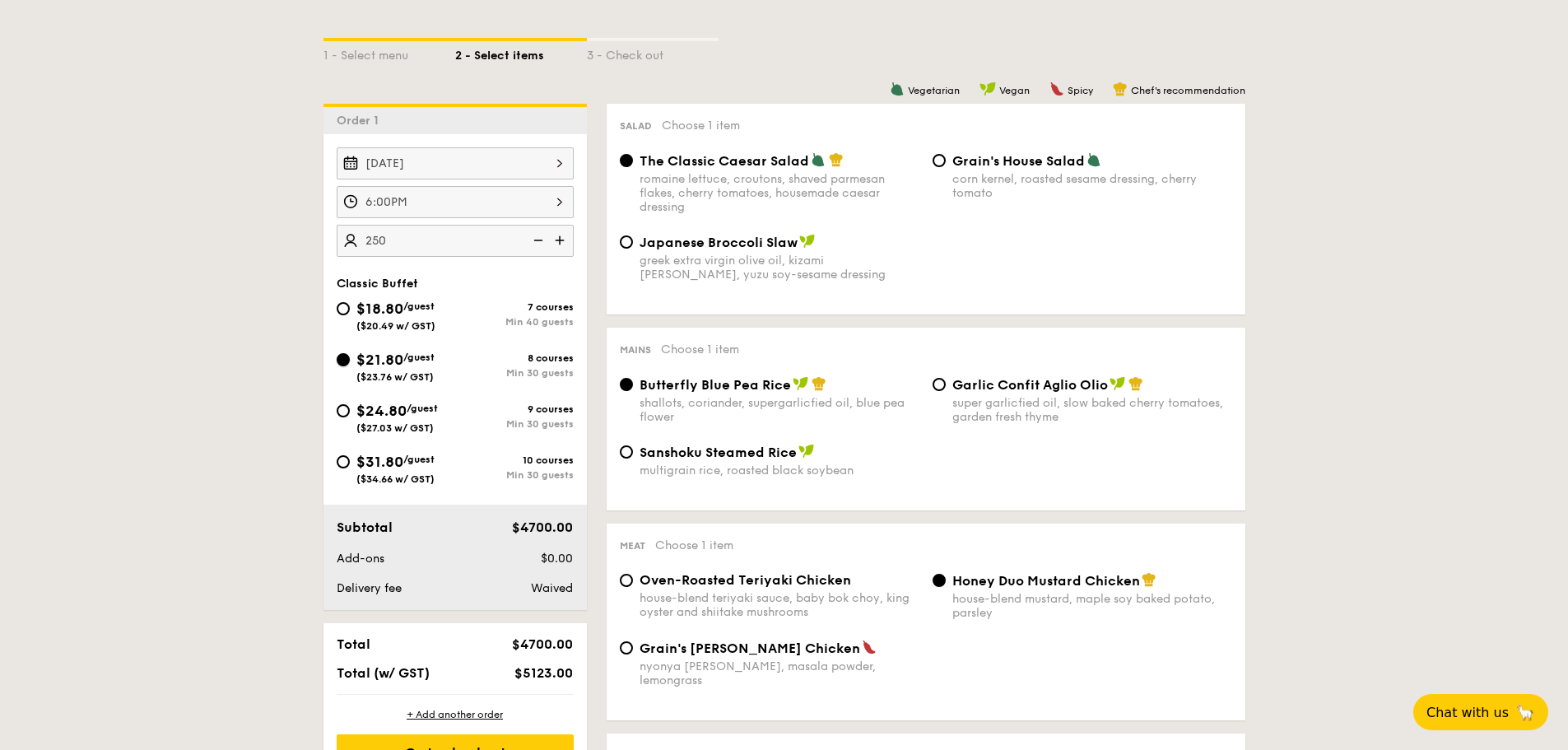
radio input "true"
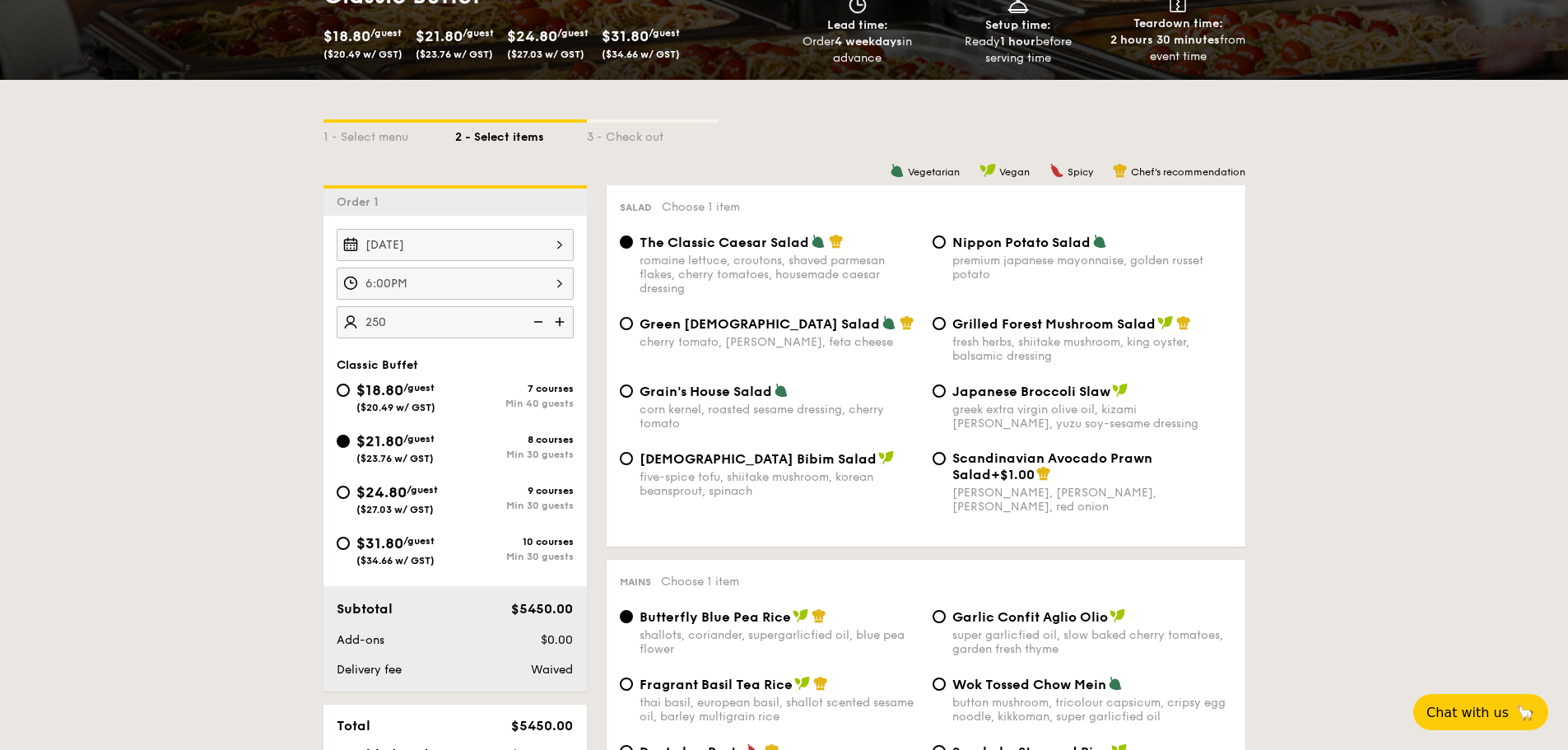
scroll to position [278, 0]
click at [1029, 396] on span "Japanese Broccoli Slaw" at bounding box center [1030, 392] width 158 height 16
click at [946, 396] on input "Japanese Broccoli Slaw greek extra virgin olive oil, kizami [PERSON_NAME], yuzu…" at bounding box center [939, 392] width 13 height 13
radio input "true"
click at [1121, 334] on div "Grilled Forest Mushroom Salad fresh herbs, shiitake mushroom, king oyster, bals…" at bounding box center [1091, 339] width 280 height 48
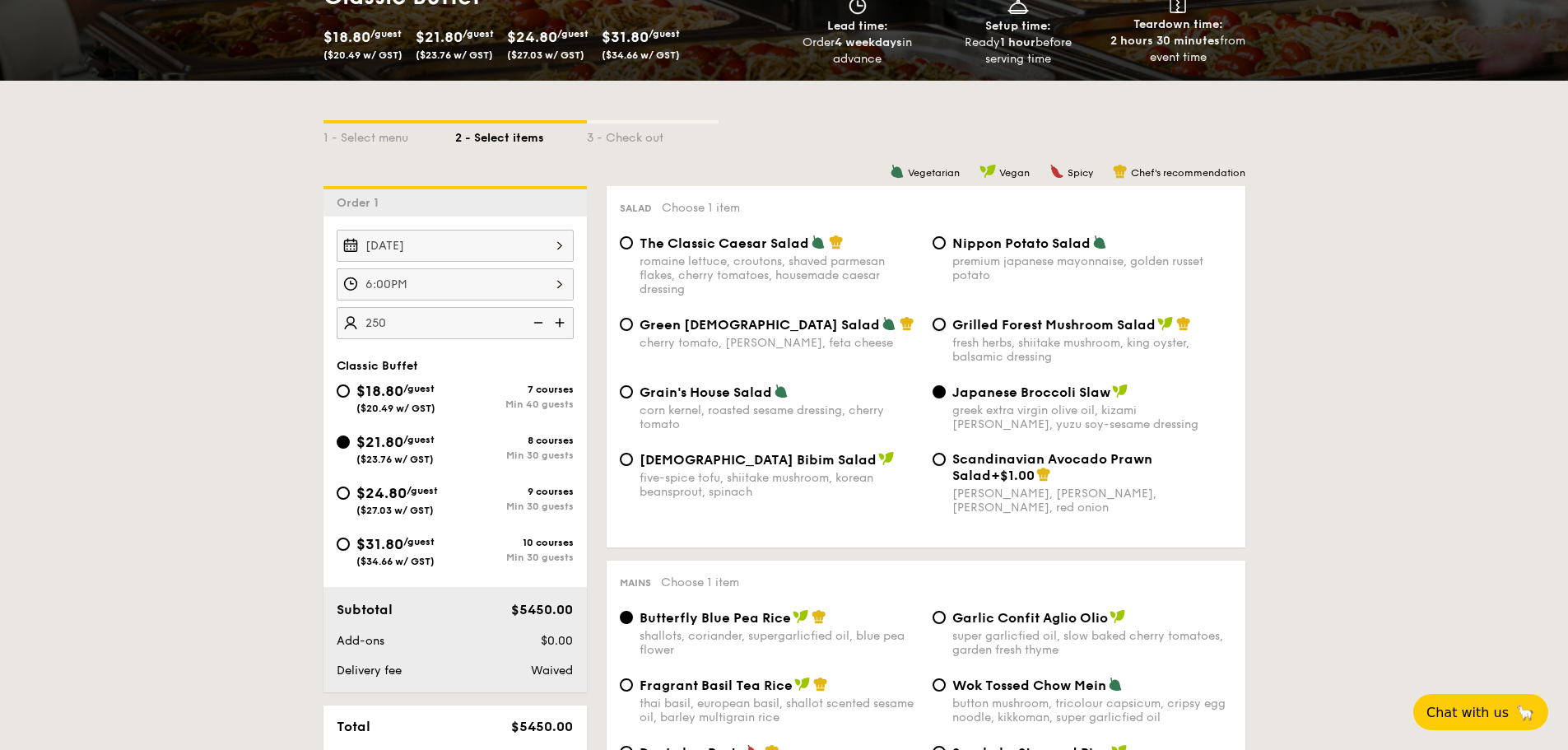
click at [946, 331] on input "Grilled Forest Mushroom Salad fresh herbs, shiitake mushroom, king oyster, bals…" at bounding box center [939, 324] width 13 height 13
radio input "true"
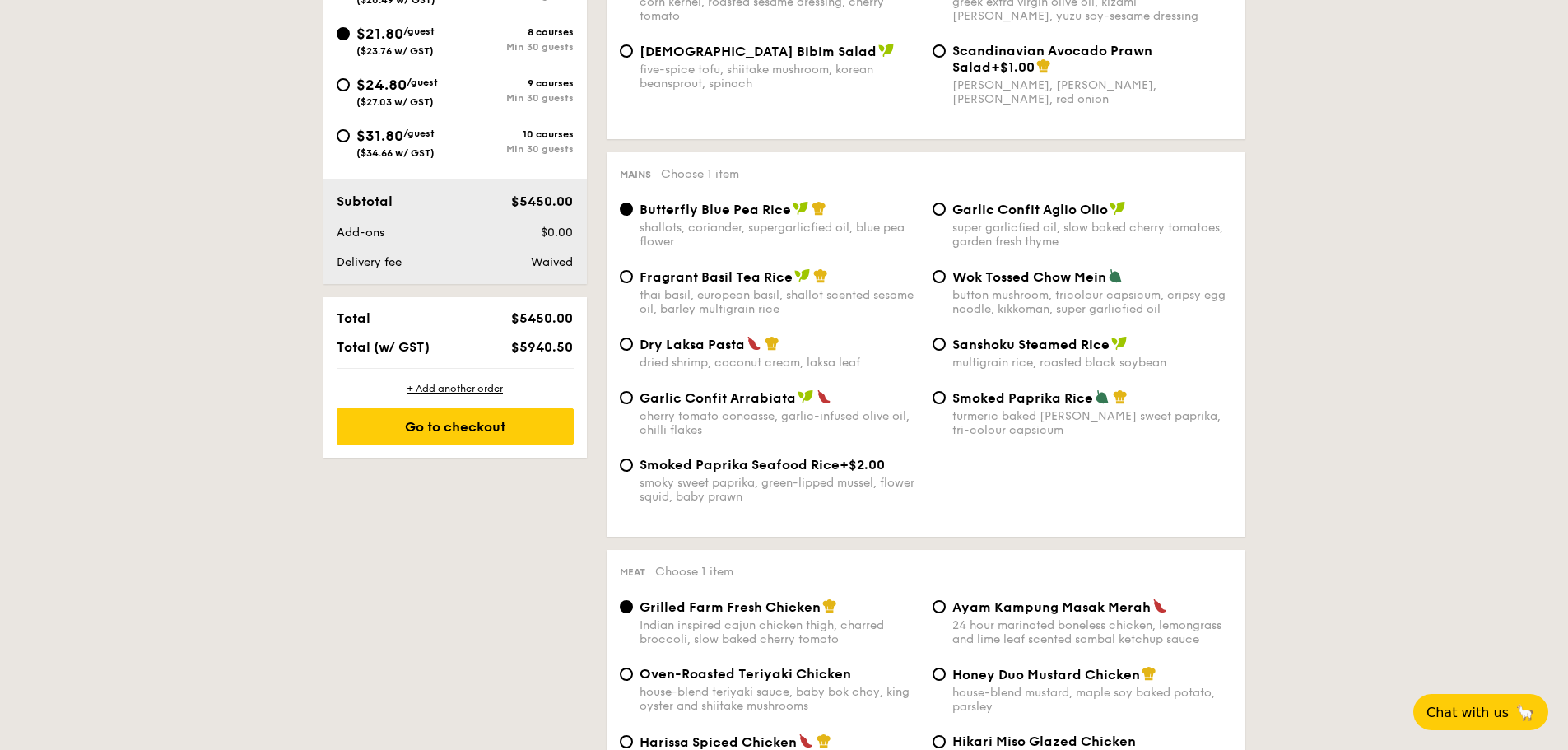
scroll to position [687, 0]
click at [994, 359] on div "multigrain rice, roasted black soybean" at bounding box center [1091, 362] width 280 height 14
click at [946, 350] on input "Sanshoku Steamed Rice multigrain rice, roasted black soybean" at bounding box center [939, 343] width 13 height 13
radio input "true"
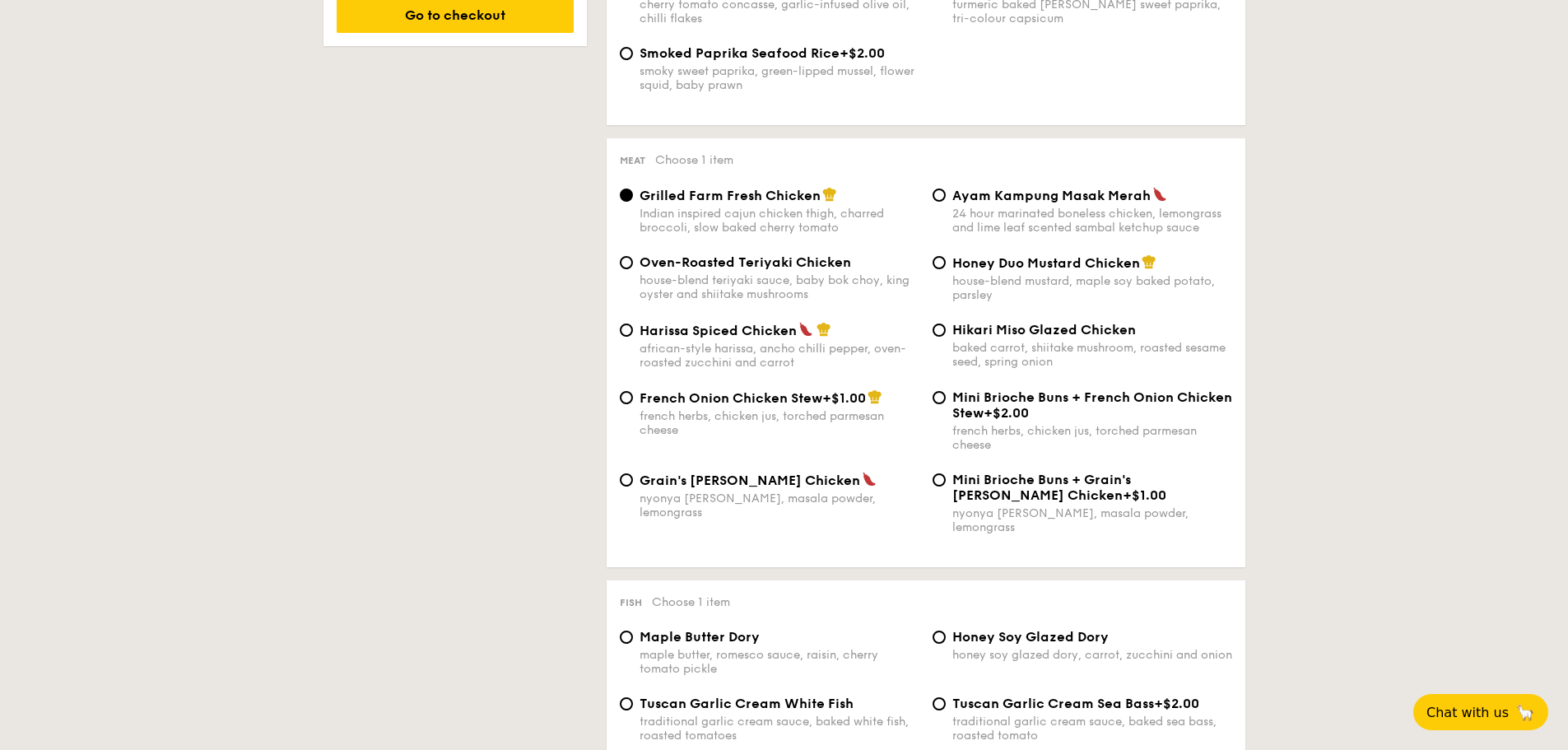
scroll to position [1099, 0]
click at [1132, 342] on div "baked carrot, shiitake mushroom, roasted sesame seed, spring onion" at bounding box center [1091, 354] width 280 height 28
click at [946, 336] on input "Hikari Miso Glazed Chicken baked carrot, shiitake mushroom, roasted sesame seed…" at bounding box center [939, 329] width 13 height 13
radio input "true"
click at [1128, 288] on div "house-blend mustard, maple soy baked potato, parsley" at bounding box center [1091, 287] width 280 height 28
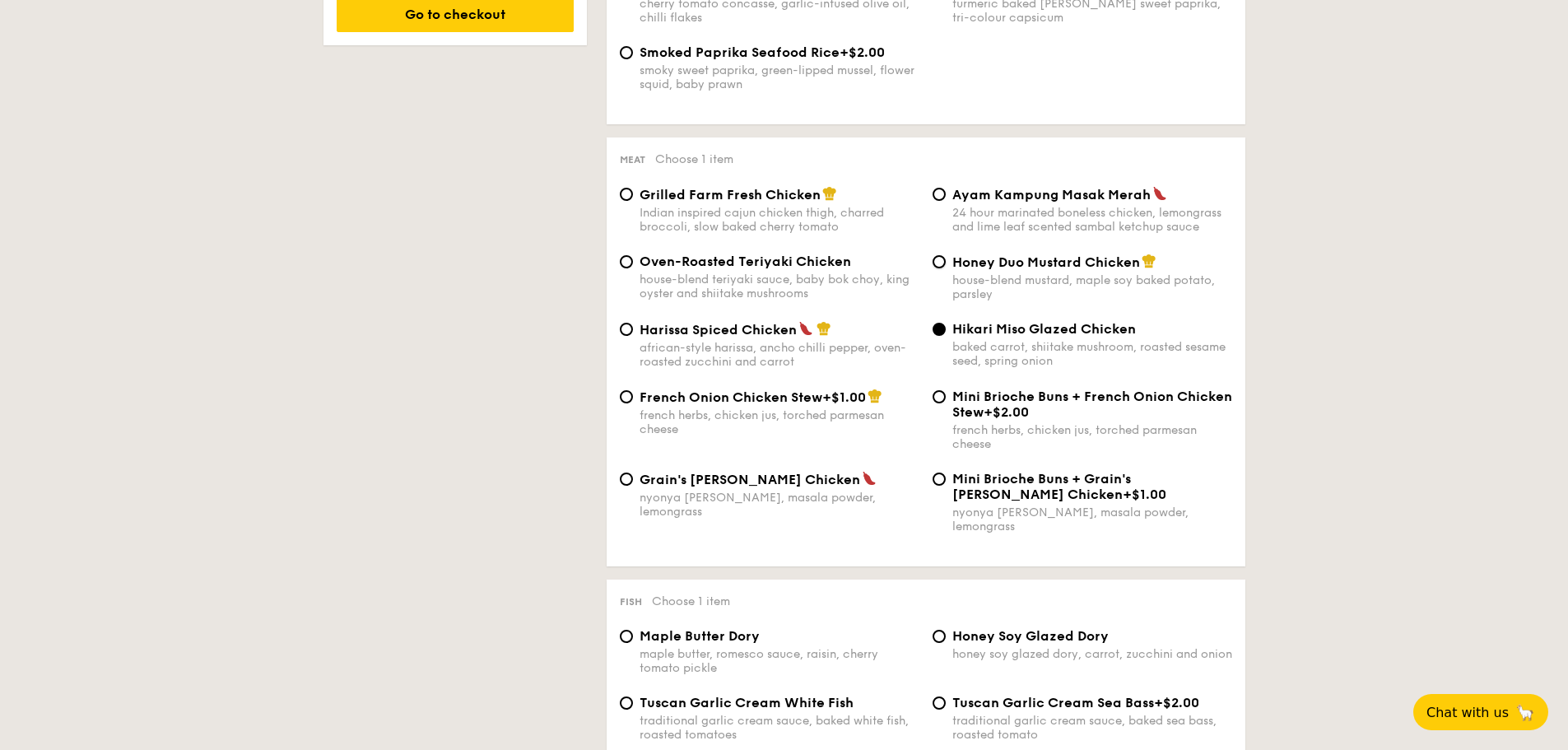
click at [946, 268] on input "Honey Duo Mustard Chicken house-blend mustard, maple soy baked potato, parsley" at bounding box center [939, 262] width 13 height 13
radio input "true"
click at [1092, 224] on div "24 hour marinated boneless chicken, lemongrass and lime leaf scented sambal ket…" at bounding box center [1091, 220] width 280 height 28
click at [946, 200] on input "Ayam Kampung Masak Merah 24 hour marinated boneless chicken, lemongrass and lim…" at bounding box center [939, 195] width 13 height 13
radio input "true"
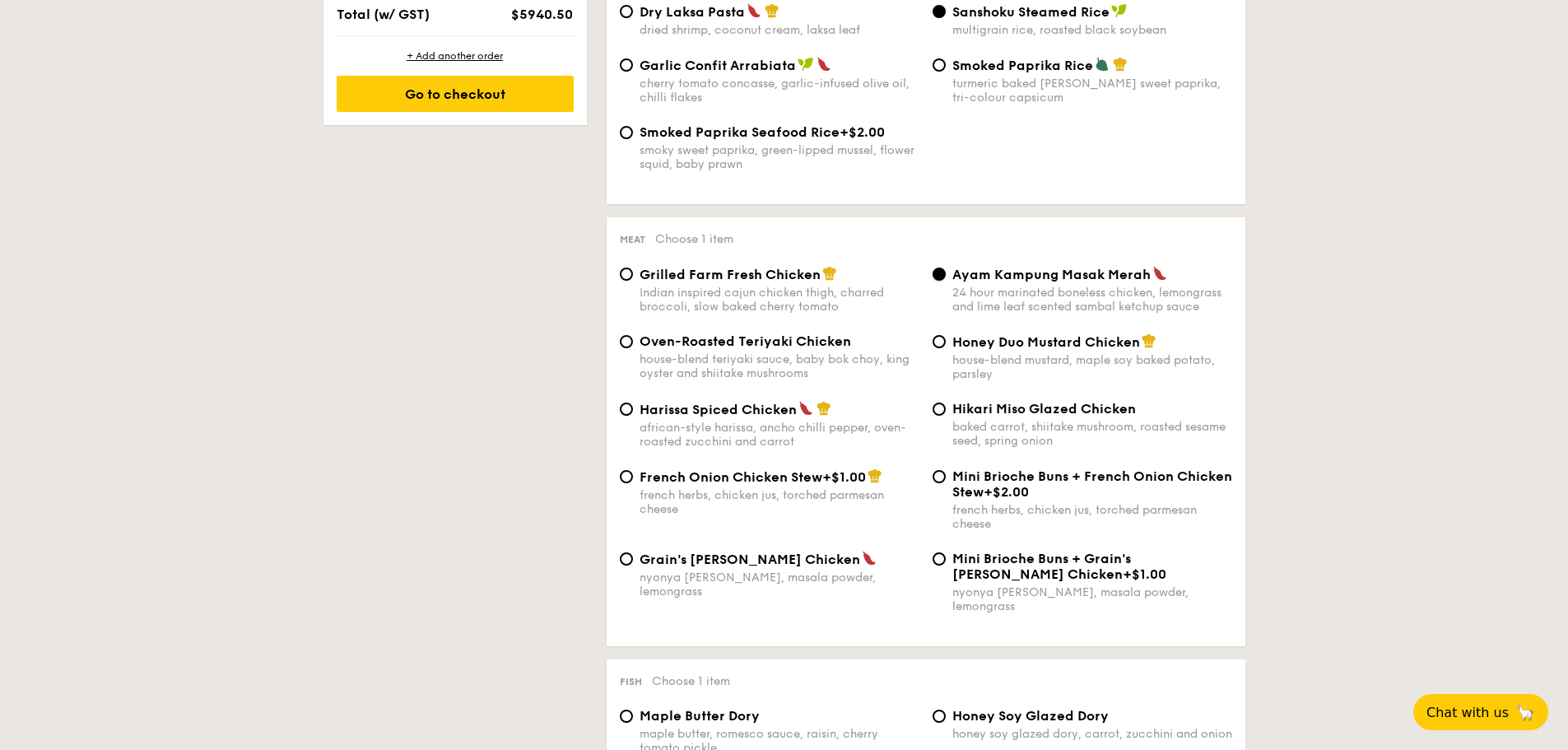
scroll to position [1017, 0]
click at [788, 307] on div "Indian inspired cajun chicken thigh, charred broccoli, slow baked cherry tomato" at bounding box center [779, 302] width 280 height 28
click at [633, 282] on input "Grilled Farm Fresh Chicken Indian inspired cajun chicken thigh, charred broccol…" at bounding box center [626, 276] width 13 height 13
radio input "true"
click at [706, 570] on div "Grain's [PERSON_NAME] Chicken nyonya [PERSON_NAME], masala powder, lemongrass" at bounding box center [779, 575] width 280 height 48
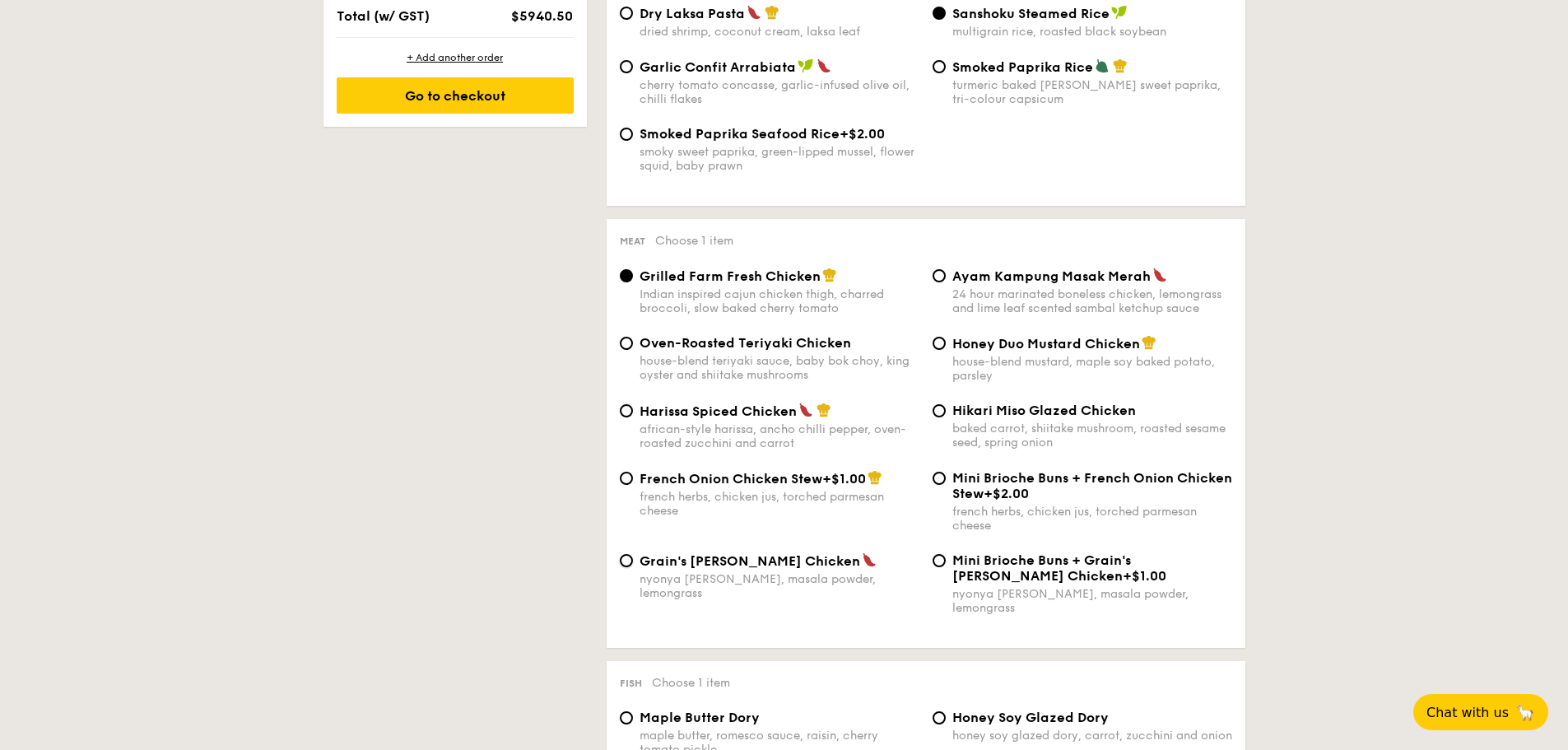
click at [633, 567] on input "Grain's [PERSON_NAME] Chicken nyonya [PERSON_NAME], masala powder, lemongrass" at bounding box center [626, 560] width 13 height 13
radio input "true"
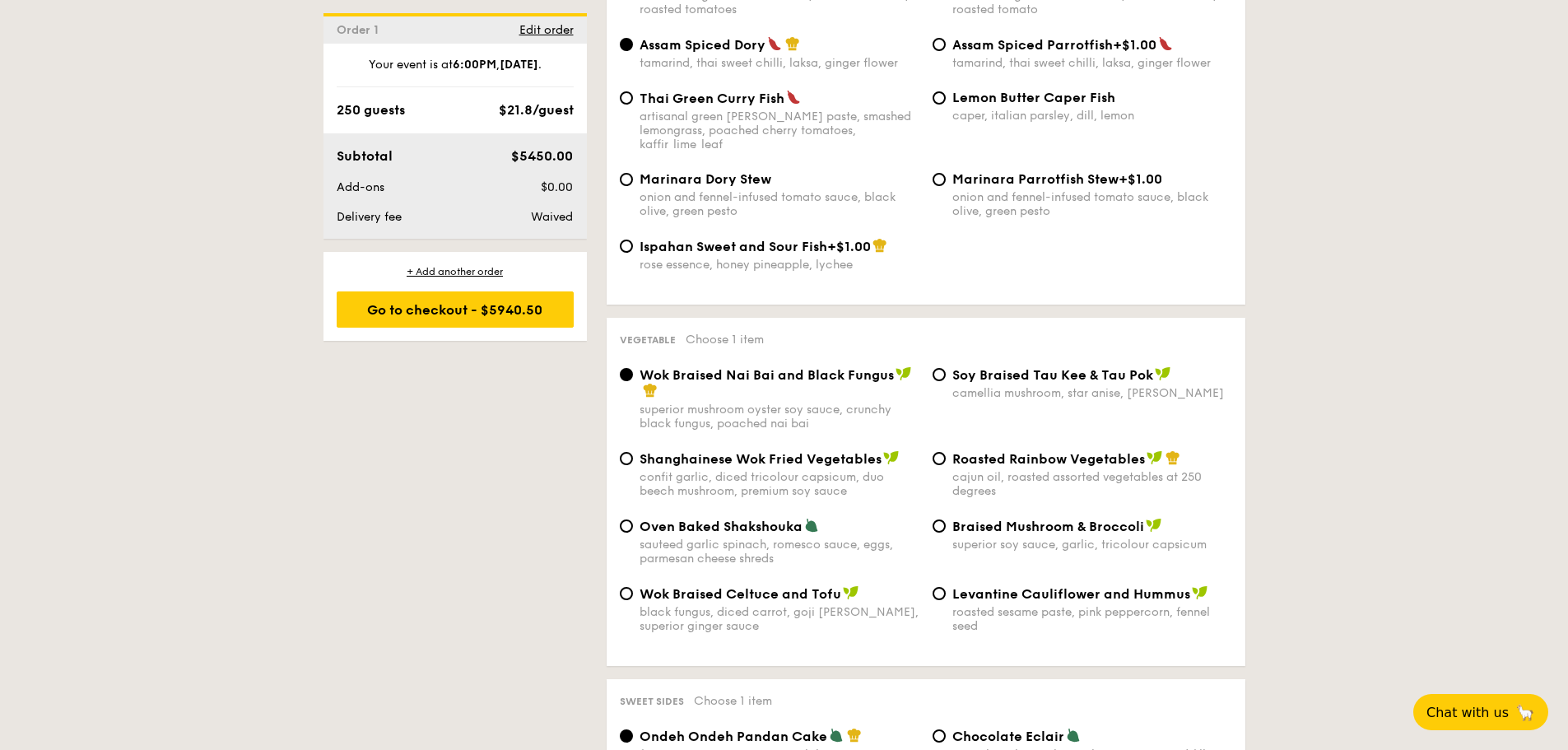
scroll to position [1825, 0]
click at [842, 585] on img at bounding box center [851, 592] width 17 height 15
click at [633, 586] on input "Wok Braised Celtuce and Tofu black fungus, diced carrot, goji [PERSON_NAME], su…" at bounding box center [626, 593] width 13 height 13
radio input "true"
click at [711, 373] on div "Wok Braised Nai Bai and Black Fungus superior mushroom oyster soy sauce, crunch…" at bounding box center [779, 398] width 280 height 64
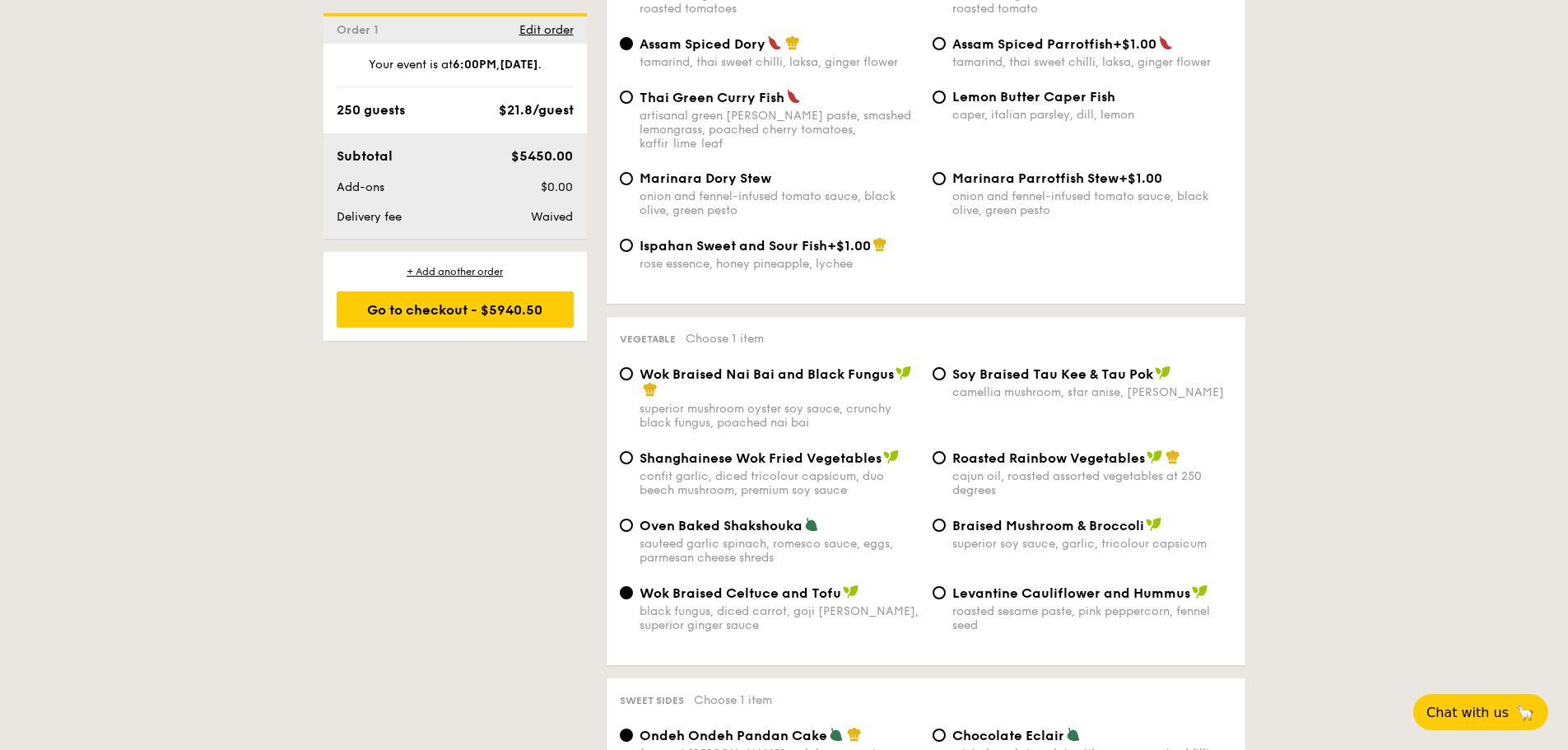
click at [633, 373] on input "Wok Braised Nai Bai and Black Fungus superior mushroom oyster soy sauce, crunch…" at bounding box center [626, 374] width 13 height 13
radio input "true"
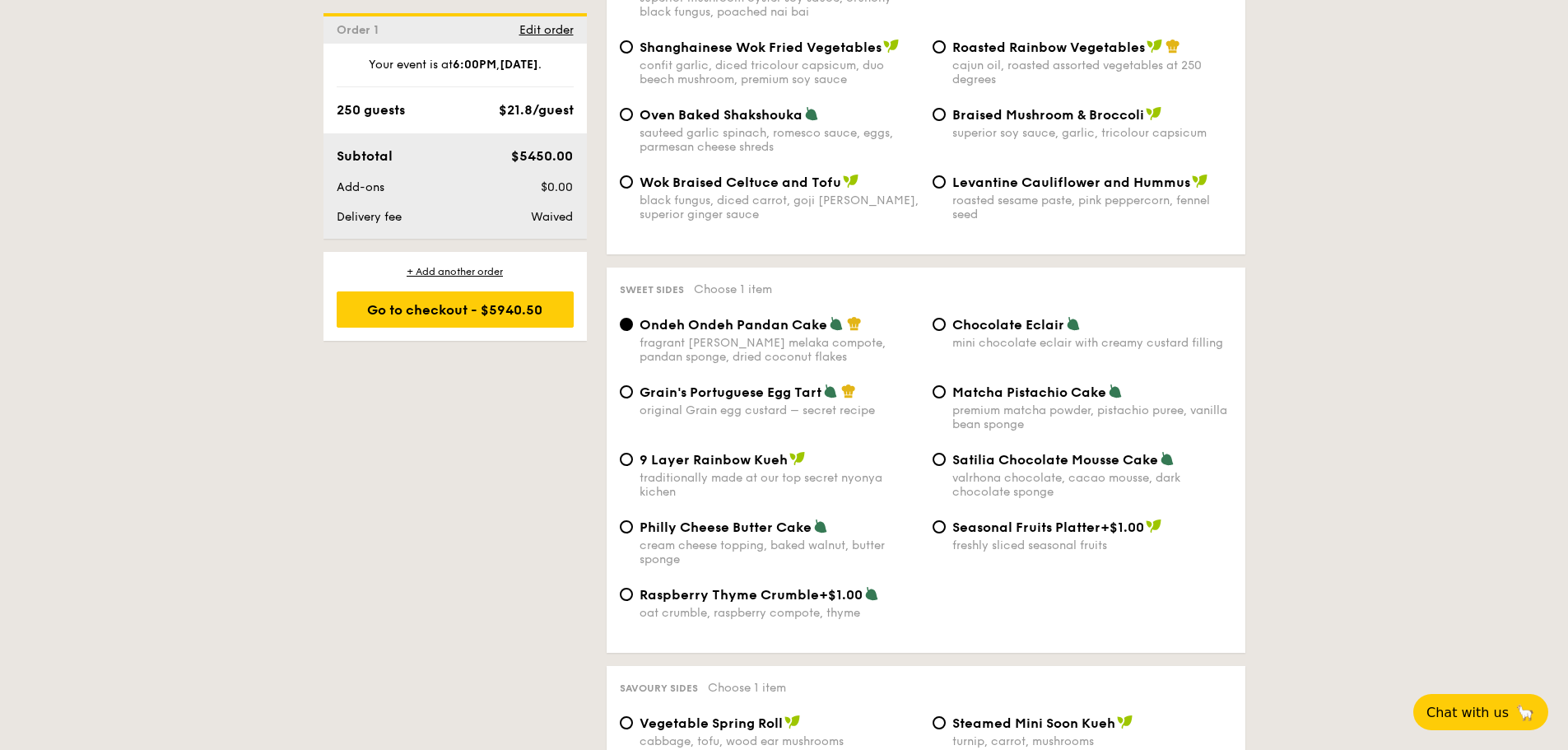
scroll to position [2237, 0]
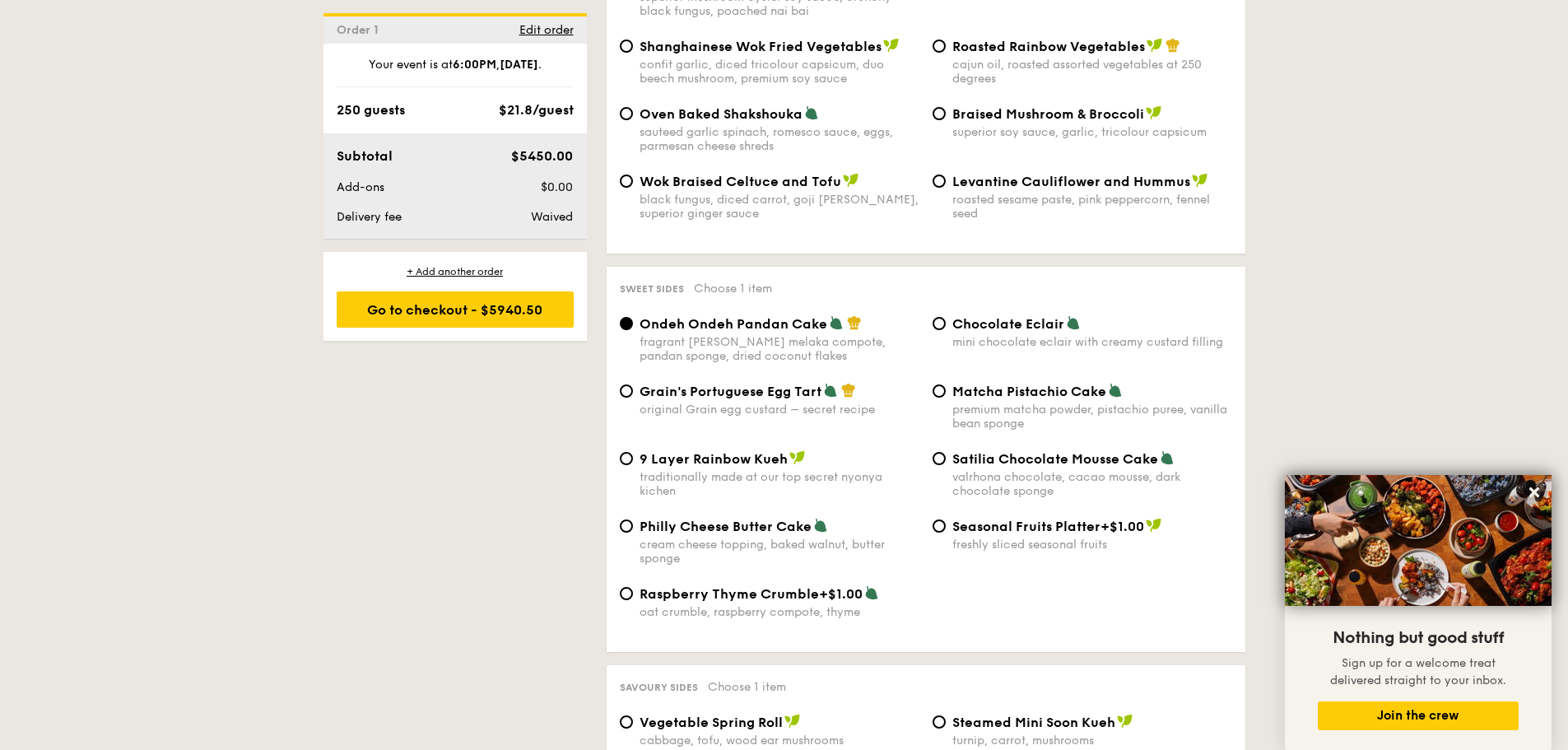
click at [775, 403] on div "original Grain egg custard – secret recipe" at bounding box center [779, 409] width 280 height 14
click at [633, 384] on input "Grain's Portuguese Egg Tart original Grain egg custard – secret recipe" at bounding box center [626, 391] width 13 height 13
radio input "true"
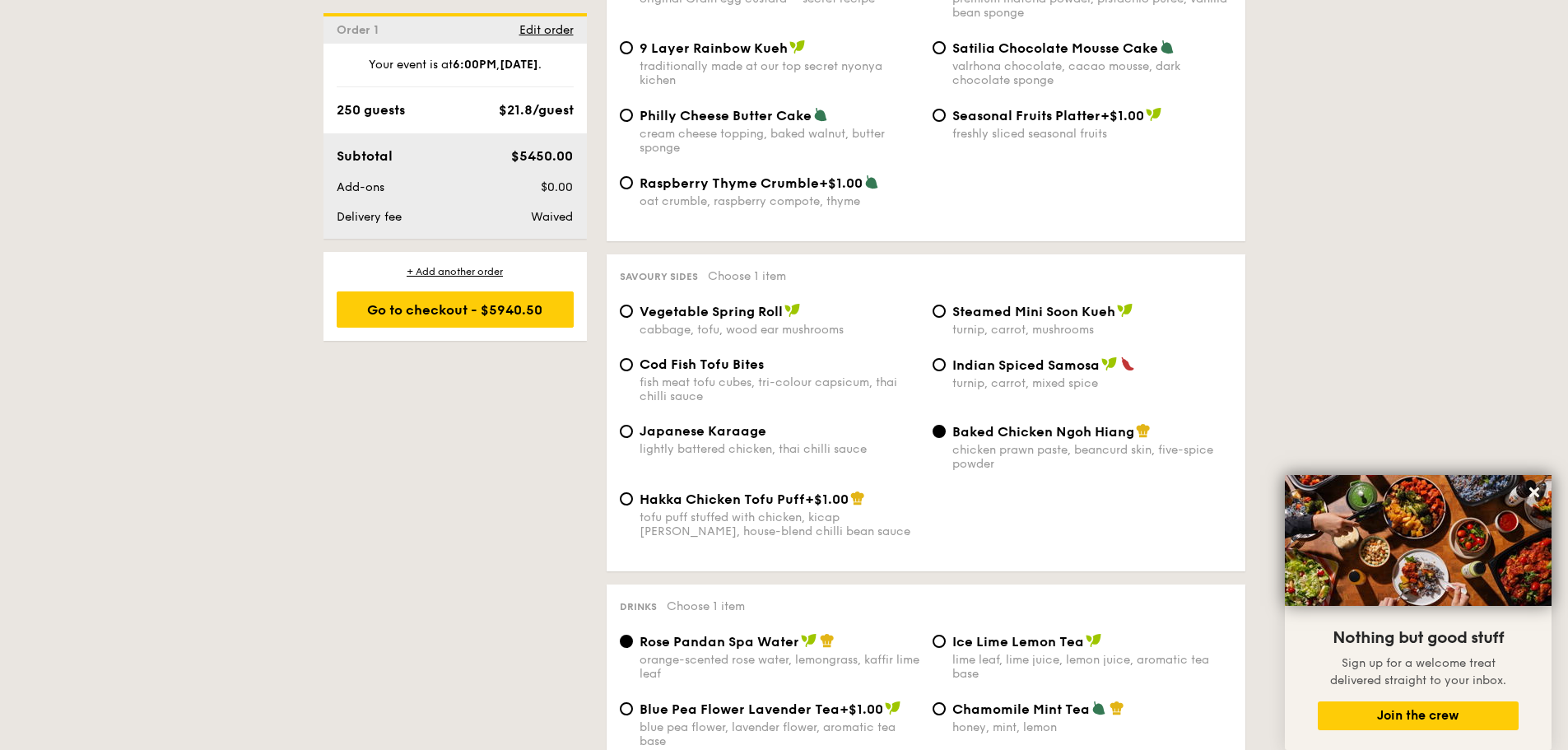
scroll to position [2648, 0]
click at [736, 303] on span "Vegetable Spring Roll" at bounding box center [711, 311] width 144 height 16
click at [633, 304] on input "Vegetable Spring Roll cabbage, tofu, wood ear mushrooms" at bounding box center [626, 311] width 13 height 13
radio input "true"
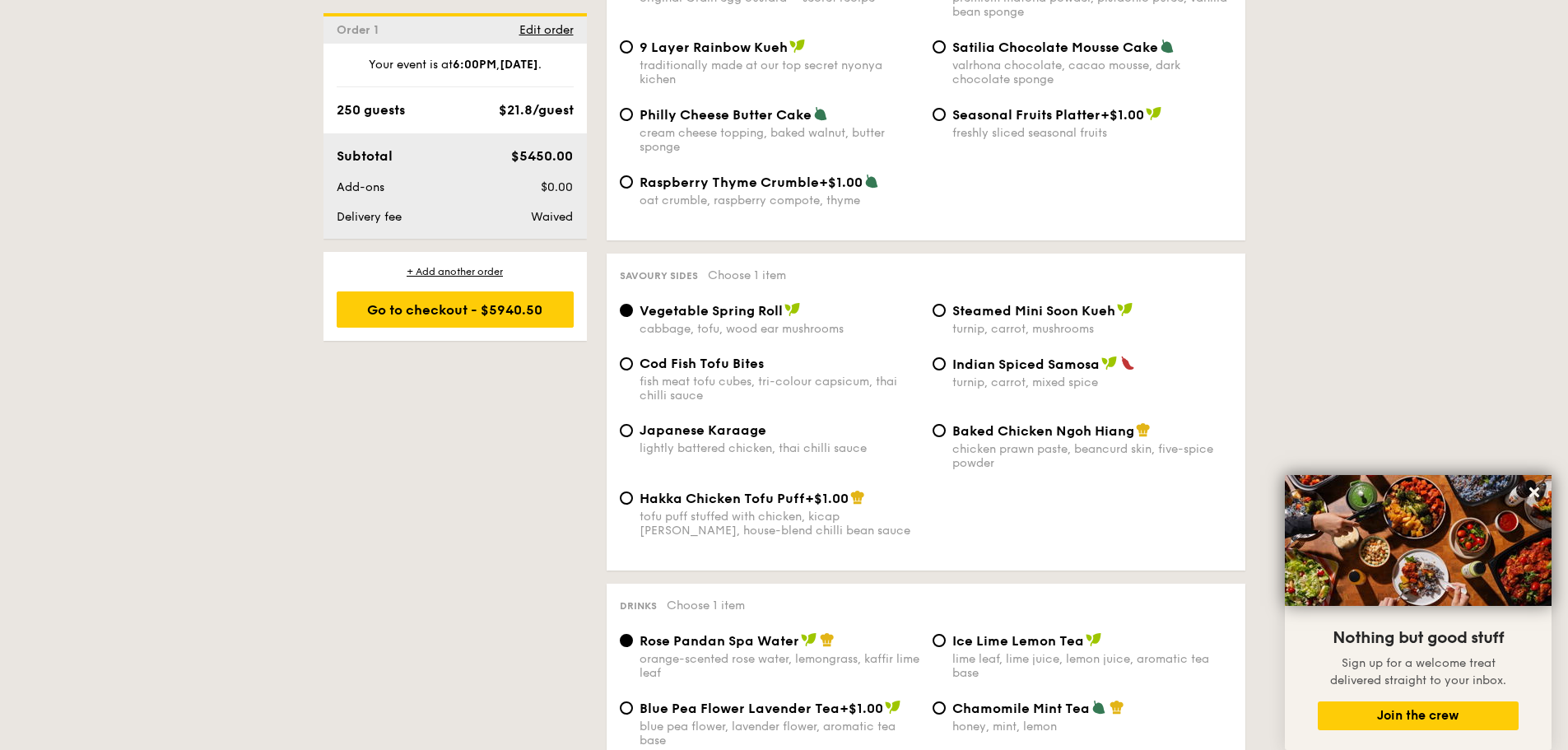
click at [694, 374] on div "fish meat tofu cubes, tri-colour capsicum, thai chilli sauce" at bounding box center [779, 388] width 280 height 28
click at [633, 357] on input "Cod Fish Tofu Bites fish meat tofu cubes, tri-colour capsicum, thai chilli sauce" at bounding box center [626, 364] width 13 height 13
radio input "true"
click at [736, 303] on span "Vegetable Spring Roll" at bounding box center [711, 311] width 144 height 16
click at [633, 304] on input "Vegetable Spring Roll cabbage, tofu, wood ear mushrooms" at bounding box center [626, 311] width 13 height 13
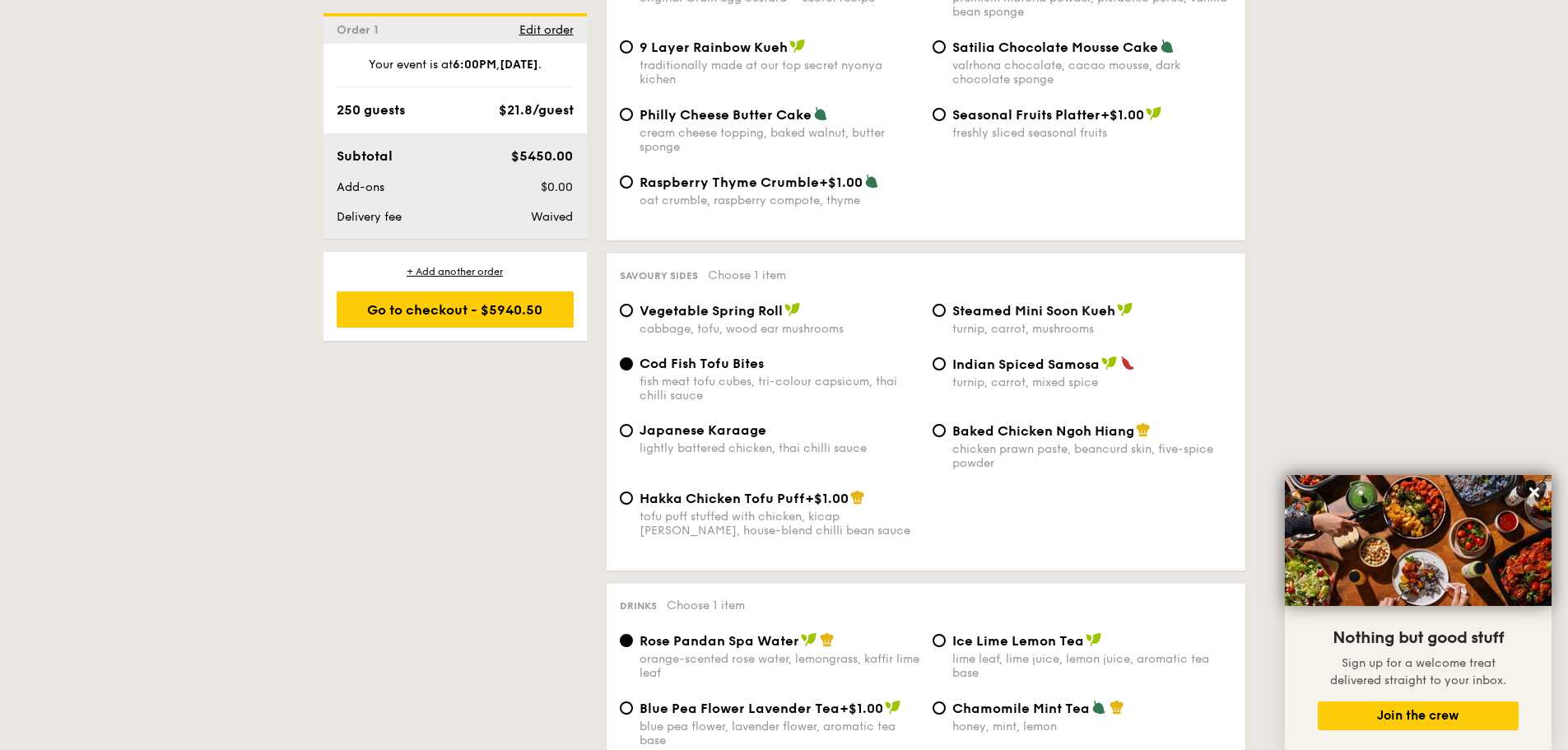
radio input "true"
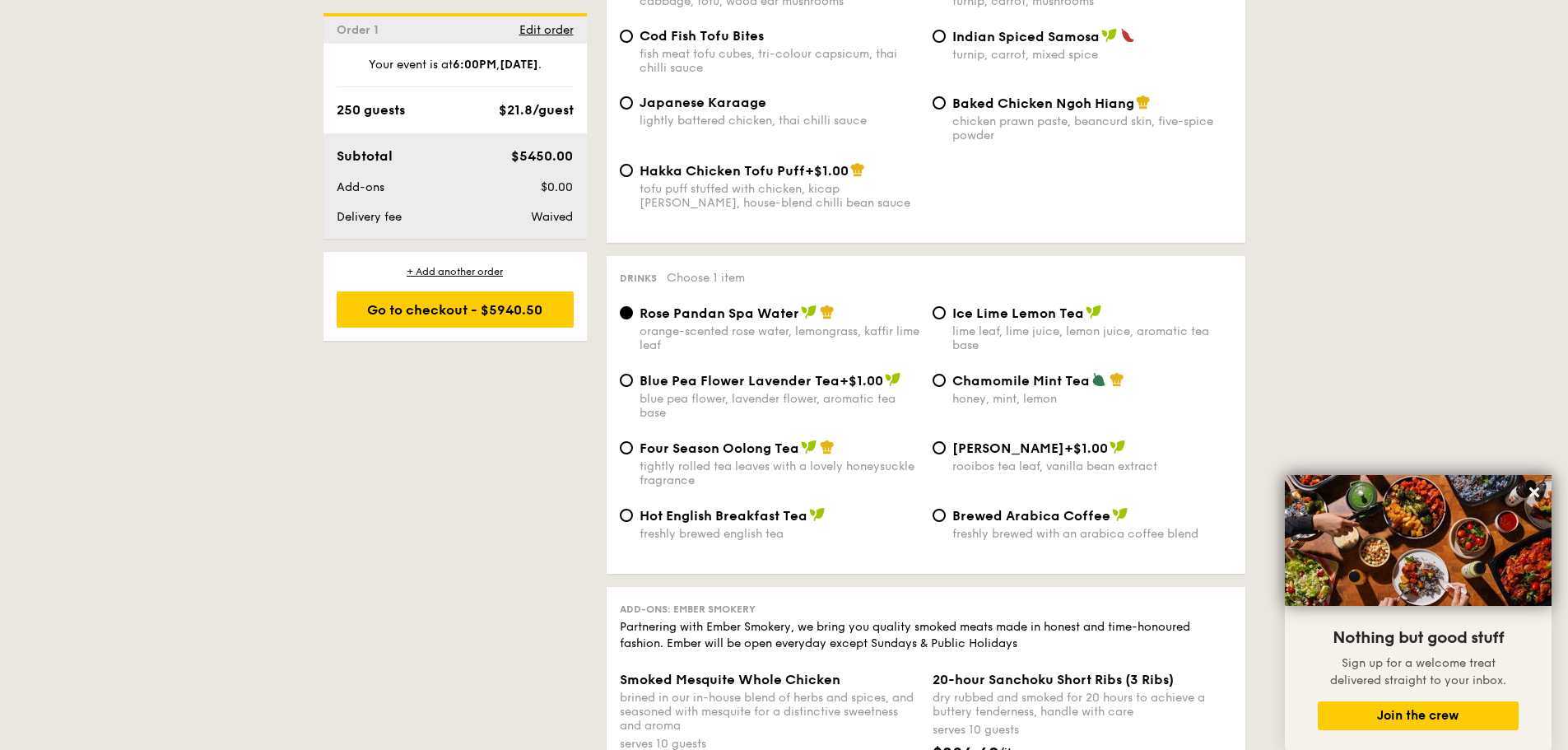
scroll to position [2977, 0]
click at [713, 459] on div "tightly rolled tea leaves with a lovely honeysuckle fragrance" at bounding box center [779, 473] width 280 height 28
click at [633, 440] on input "Four Season Oolong Tea tightly rolled tea leaves with a lovely honeysuckle frag…" at bounding box center [626, 447] width 13 height 13
radio input "true"
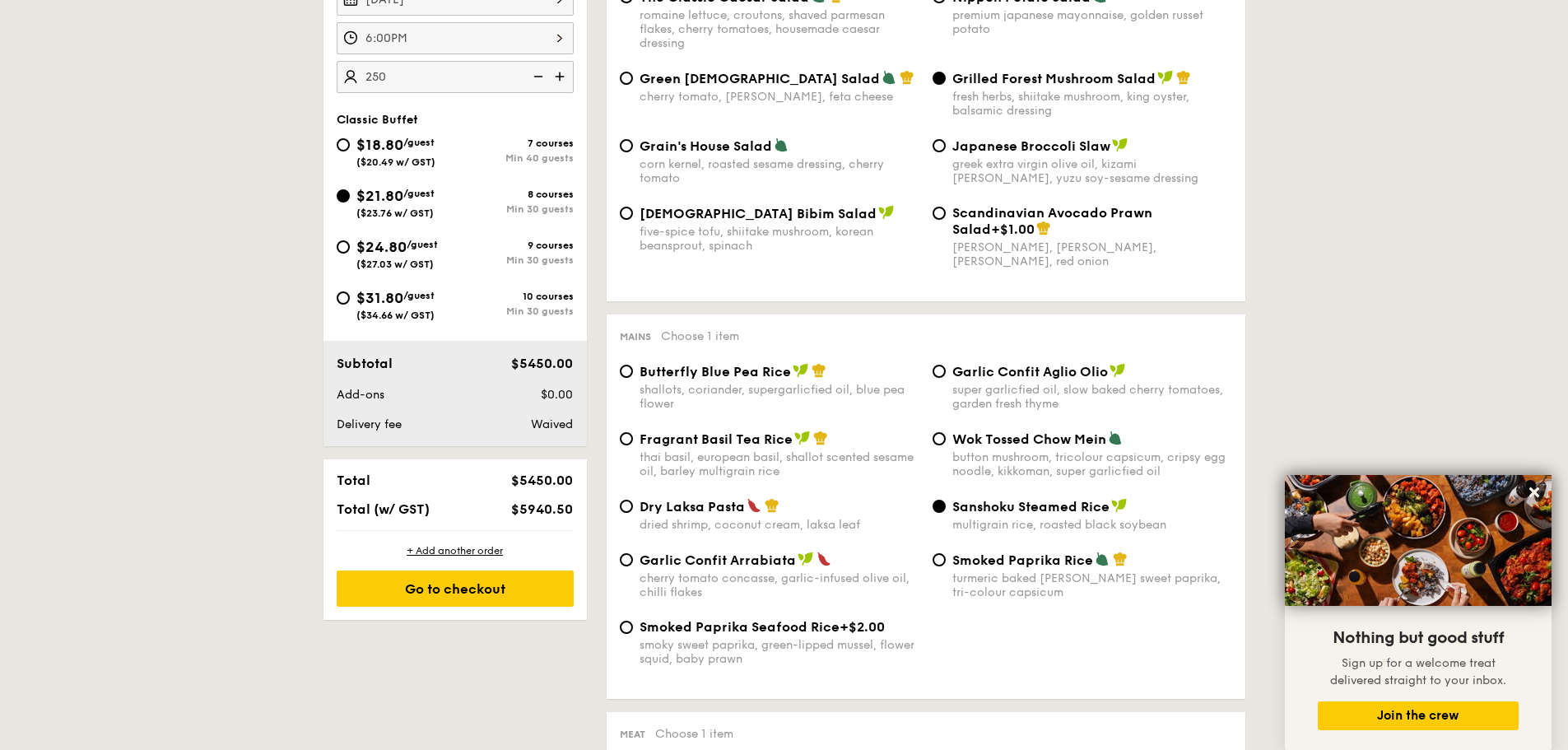
scroll to position [526, 0]
